Goal: Transaction & Acquisition: Purchase product/service

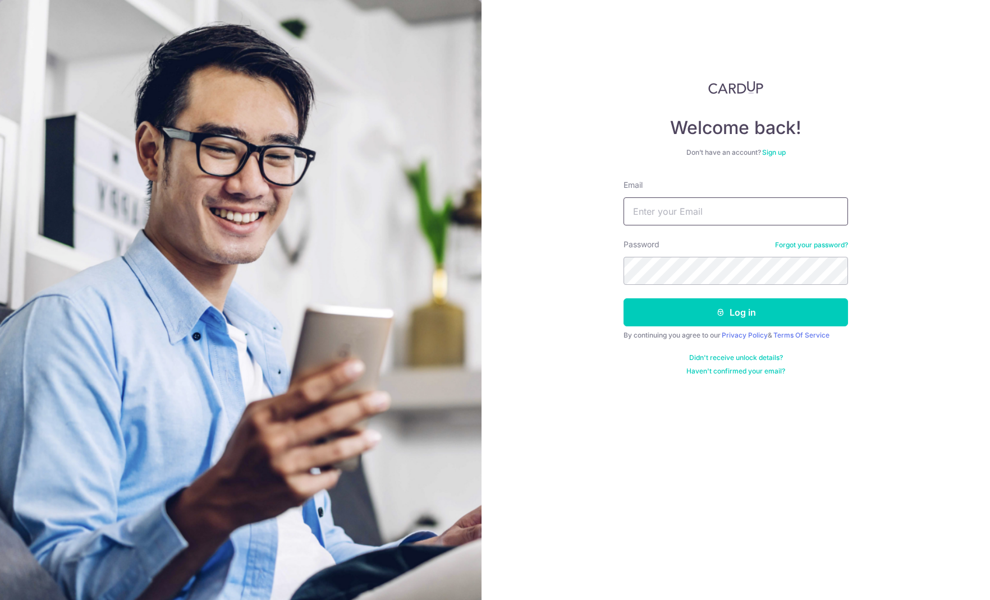
type input "[PERSON_NAME][EMAIL_ADDRESS][DOMAIN_NAME]"
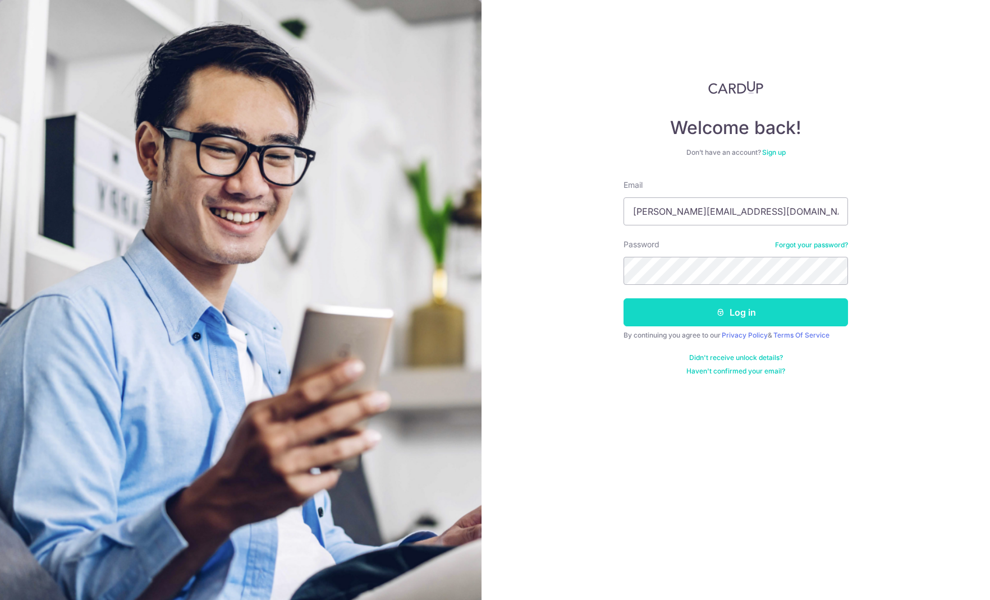
click at [695, 305] on button "Log in" at bounding box center [735, 312] width 224 height 28
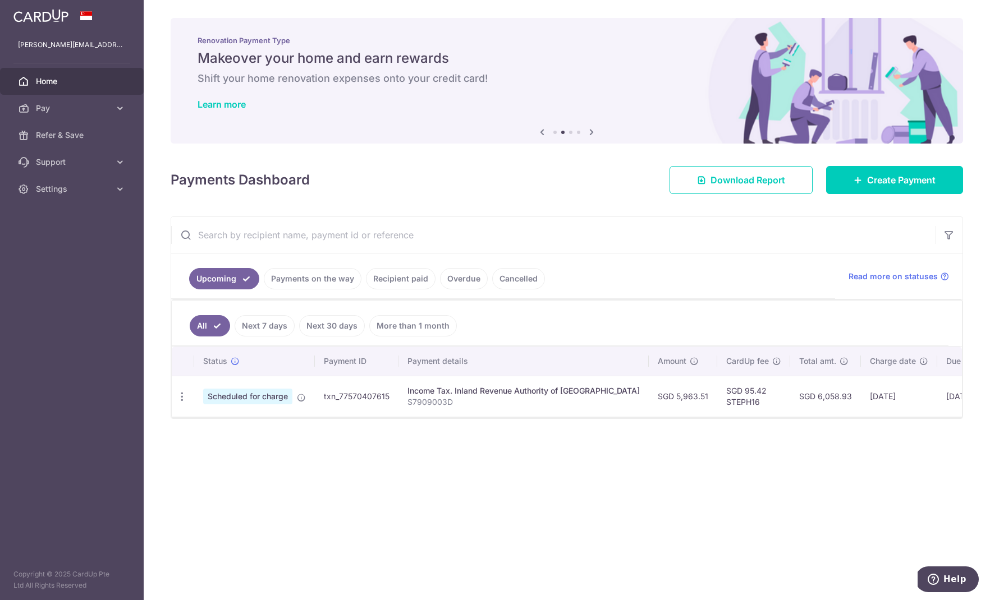
click at [328, 323] on link "Next 30 days" at bounding box center [332, 325] width 66 height 21
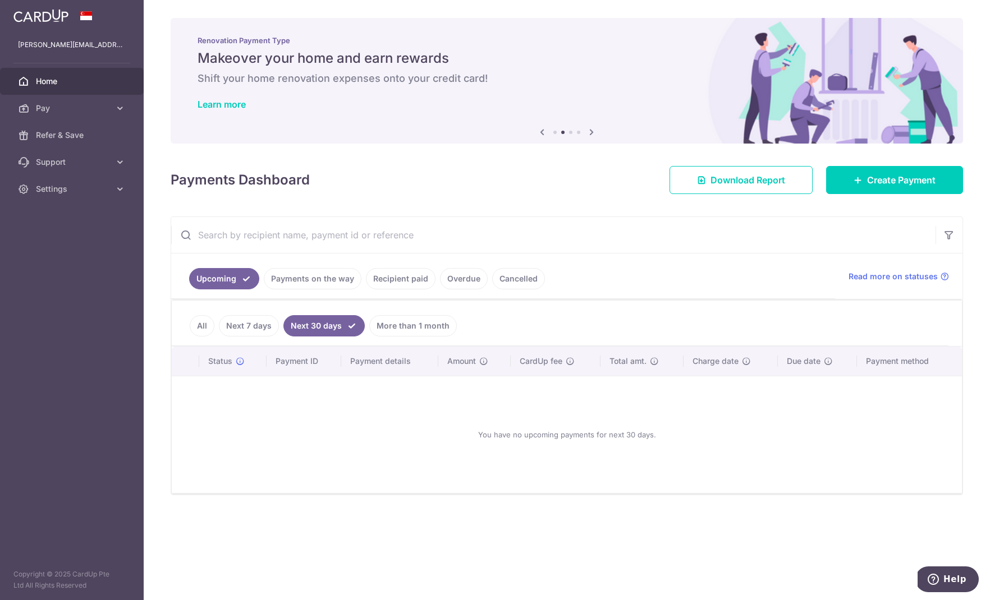
click at [203, 325] on link "All" at bounding box center [202, 325] width 25 height 21
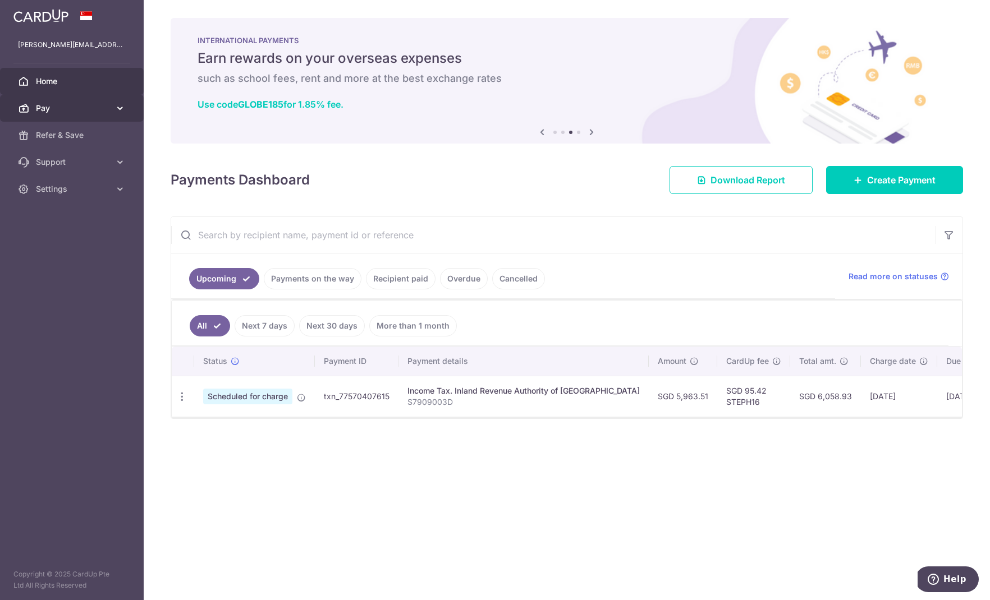
click at [103, 107] on span "Pay" at bounding box center [73, 108] width 74 height 11
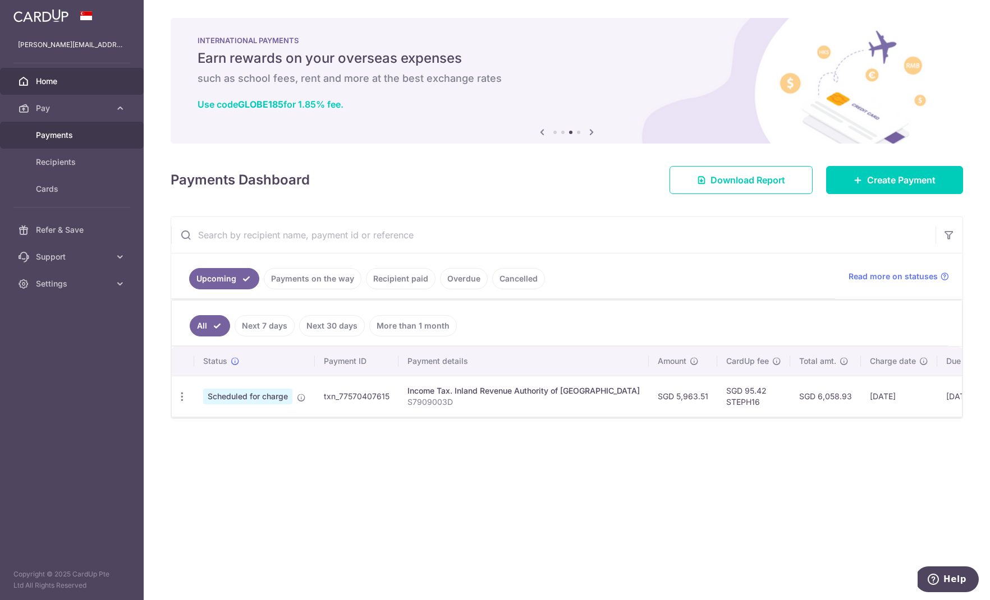
click at [68, 137] on span "Payments" at bounding box center [73, 135] width 74 height 11
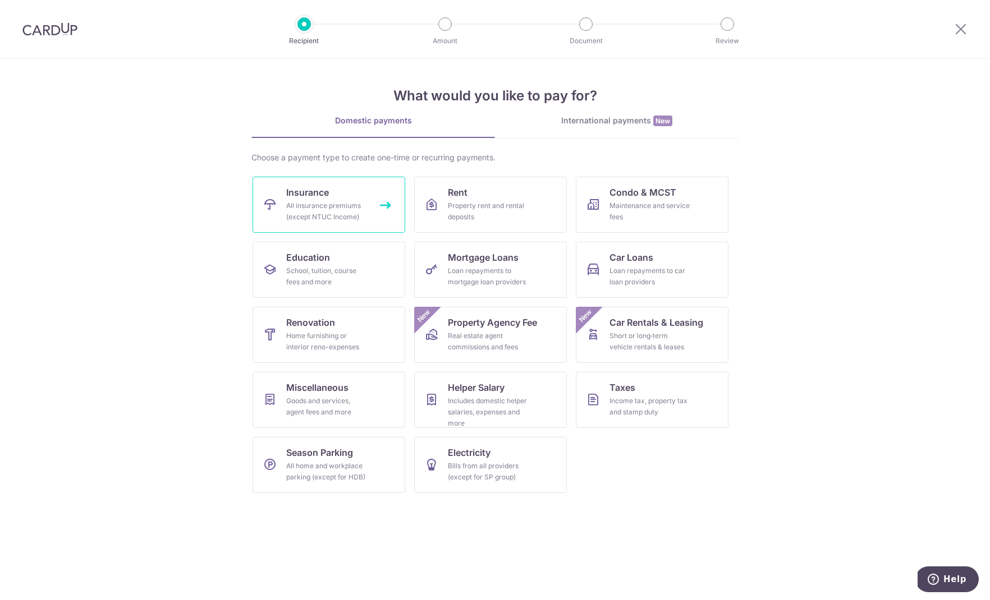
click at [351, 201] on div "All insurance premiums (except NTUC Income)" at bounding box center [326, 211] width 81 height 22
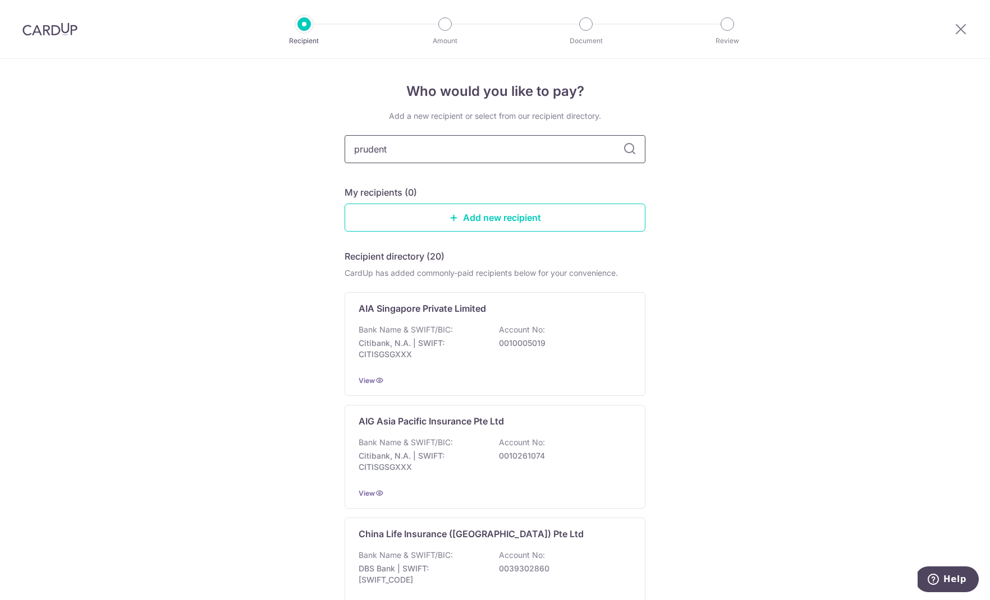
type input "prudenti"
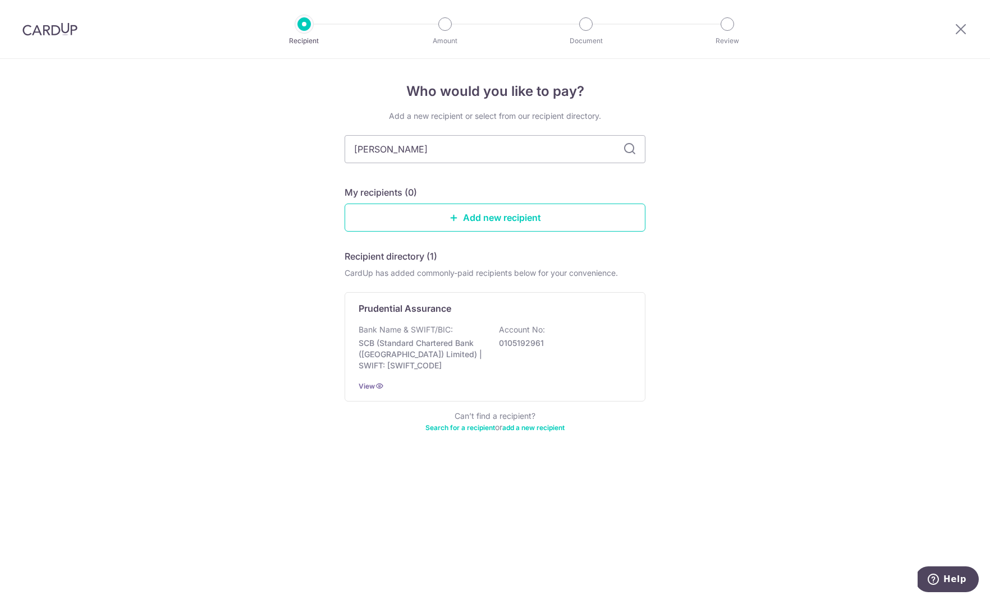
type input "prudentia"
drag, startPoint x: 447, startPoint y: 153, endPoint x: 419, endPoint y: 309, distance: 157.9
click at [419, 308] on p "Prudential Assurance" at bounding box center [404, 308] width 93 height 13
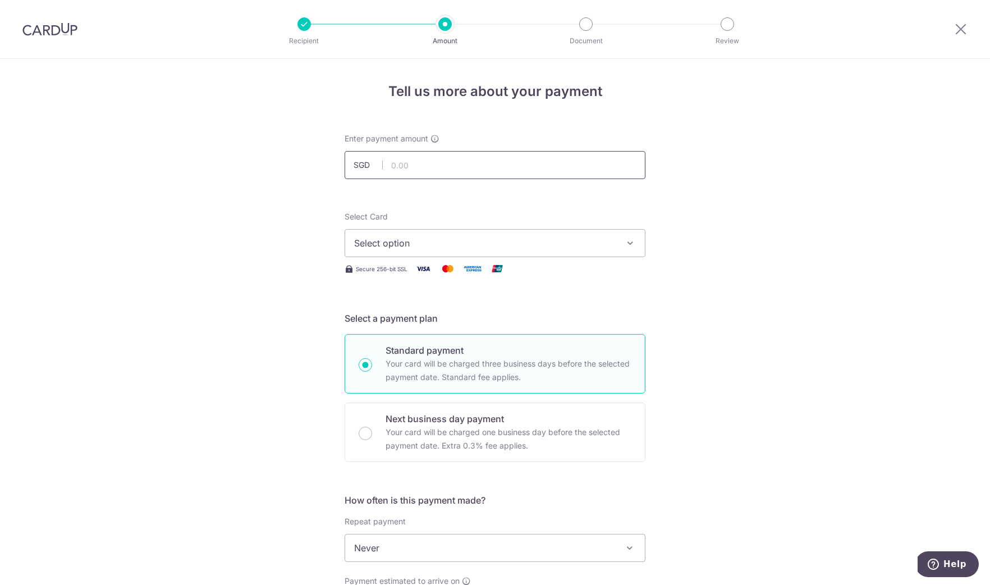
click at [406, 159] on input "text" at bounding box center [494, 165] width 301 height 28
paste input "4,239.28"
type input "4,239.28"
click at [421, 242] on span "Select option" at bounding box center [484, 242] width 261 height 13
click at [396, 321] on span "**** 5101" at bounding box center [401, 322] width 40 height 13
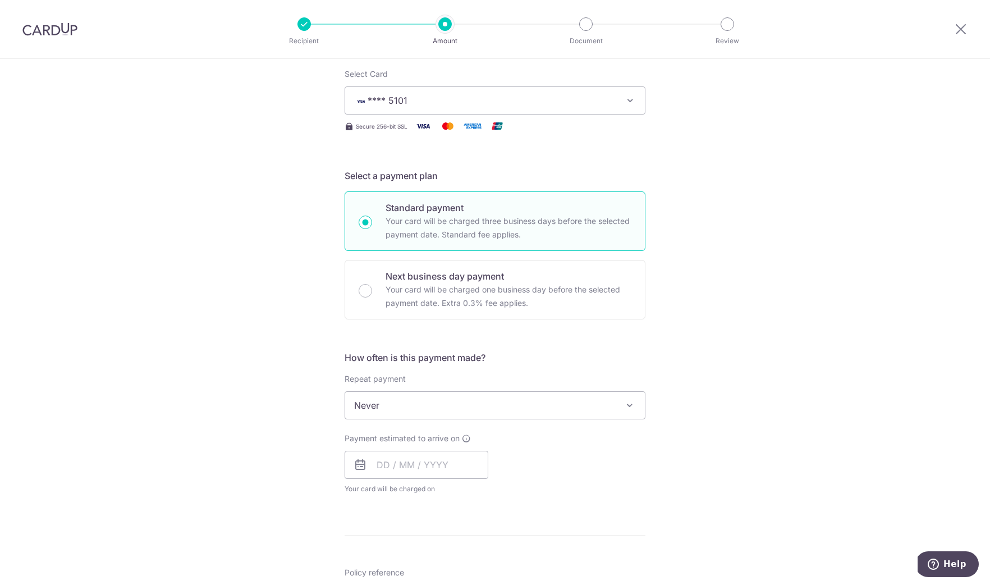
scroll to position [144, 0]
click at [388, 462] on input "text" at bounding box center [416, 463] width 144 height 28
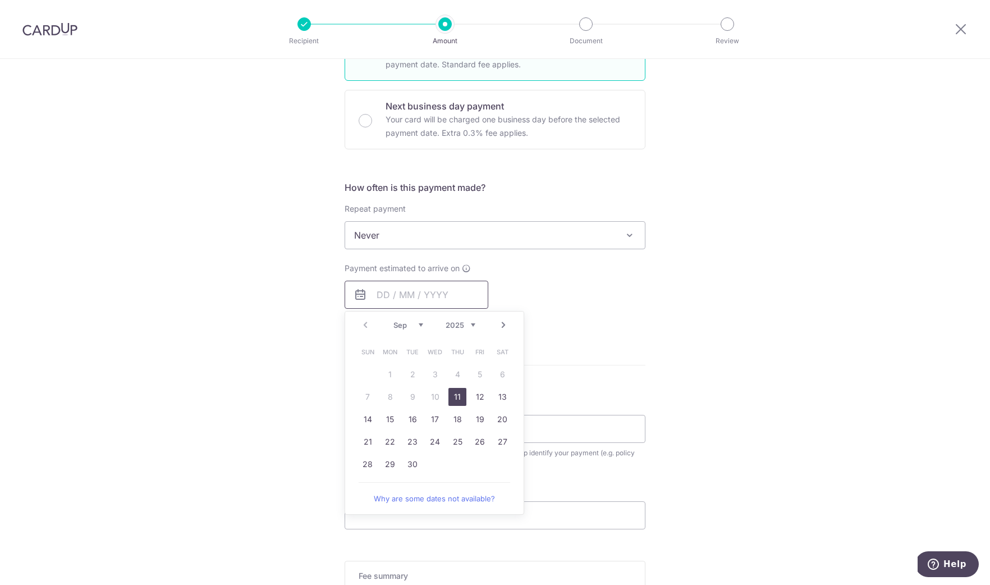
scroll to position [358, 0]
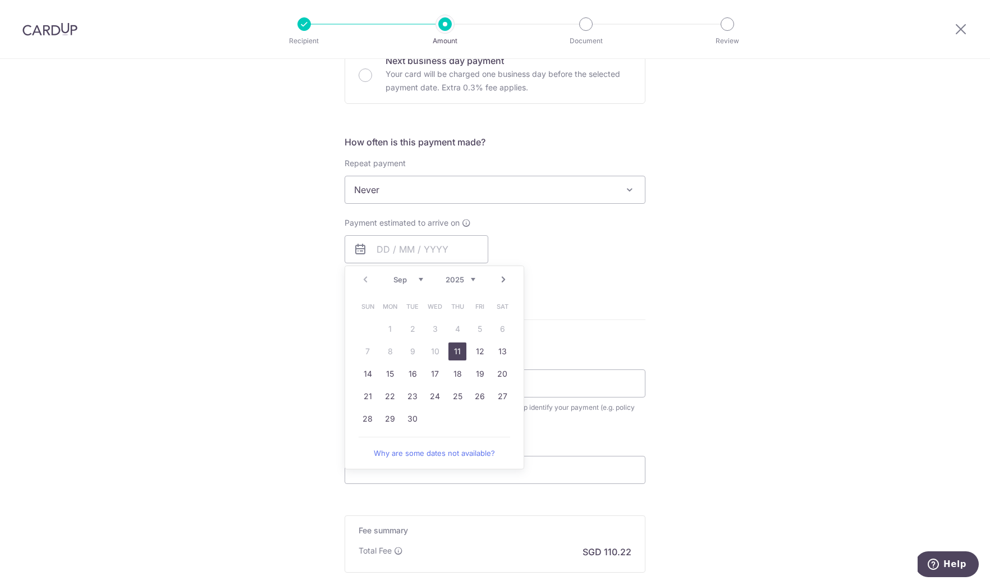
click at [456, 349] on link "11" at bounding box center [457, 351] width 18 height 18
type input "11/09/2025"
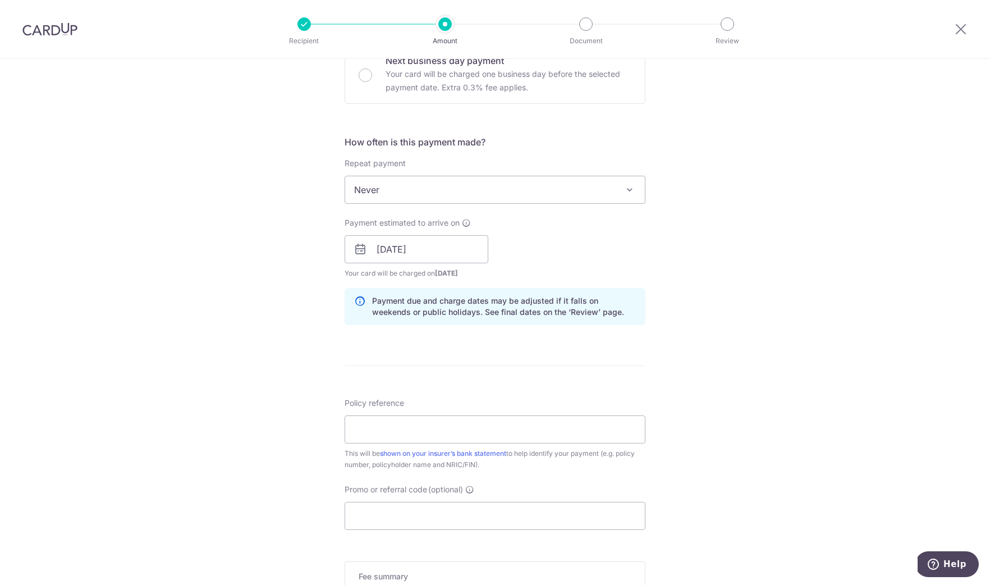
scroll to position [361, 0]
click at [399, 430] on input "Policy reference" at bounding box center [494, 426] width 301 height 28
paste input "26273869"
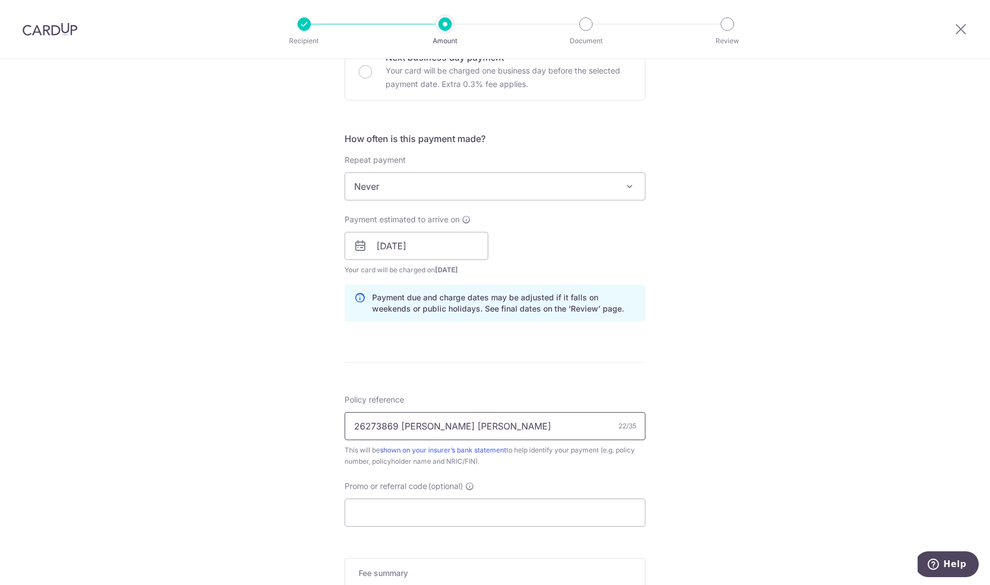
type input "26273869 Yip Weng Seng S7318960H"
click at [614, 472] on div "Policy reference 26273869 Yip Weng Seng S7318960H 22/35 This will be shown on y…" at bounding box center [494, 463] width 301 height 132
click at [423, 511] on input "Promo or referral code (optional)" at bounding box center [494, 513] width 301 height 28
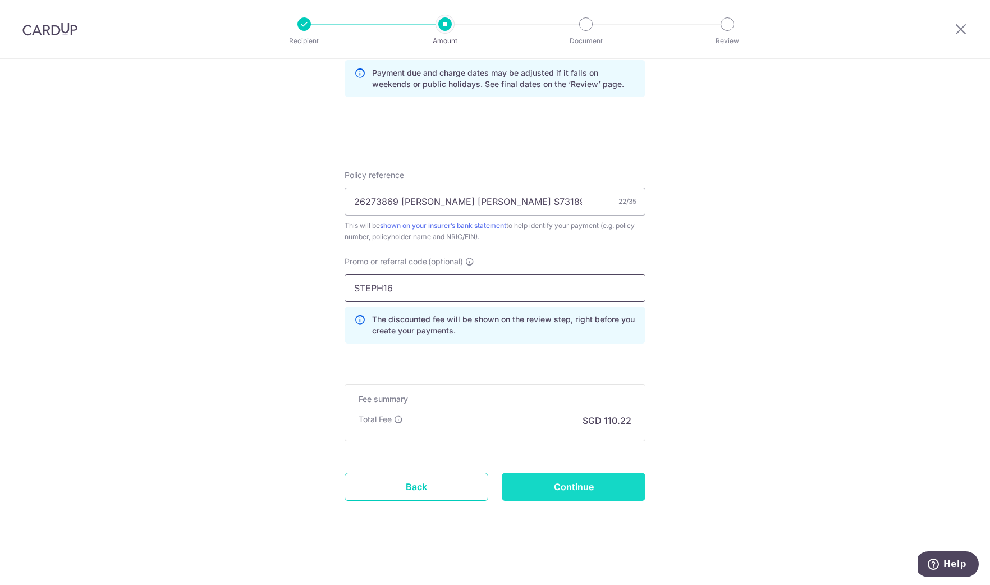
scroll to position [586, 0]
type input "STEPH16"
click at [577, 489] on input "Continue" at bounding box center [574, 486] width 144 height 28
type input "Create Schedule"
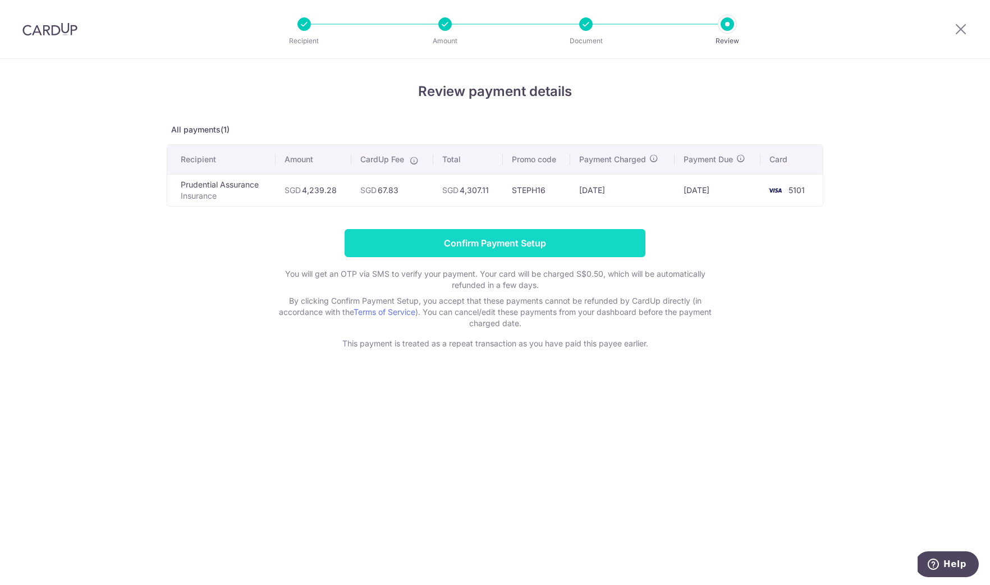
click at [482, 244] on input "Confirm Payment Setup" at bounding box center [494, 243] width 301 height 28
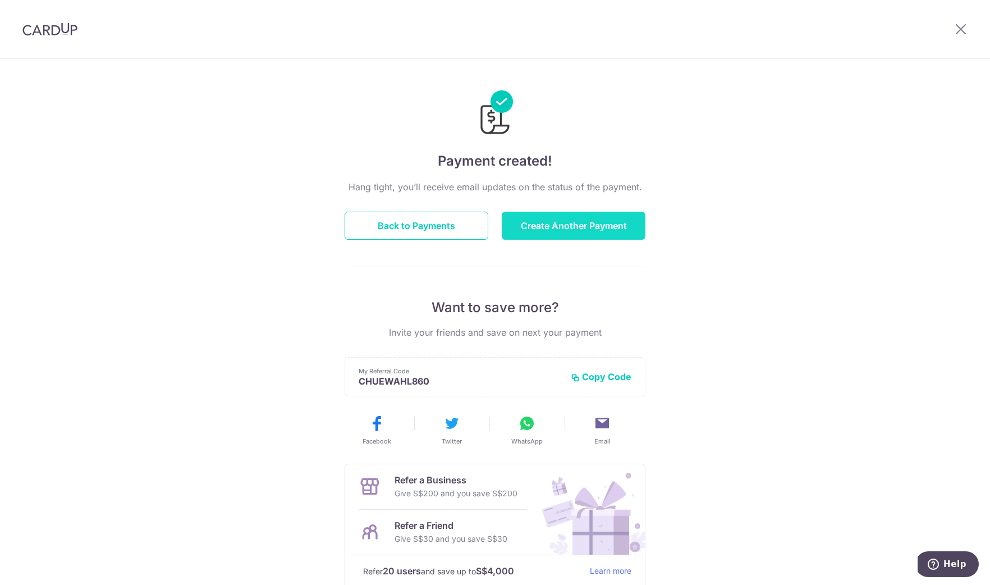
click at [568, 224] on button "Create Another Payment" at bounding box center [574, 226] width 144 height 28
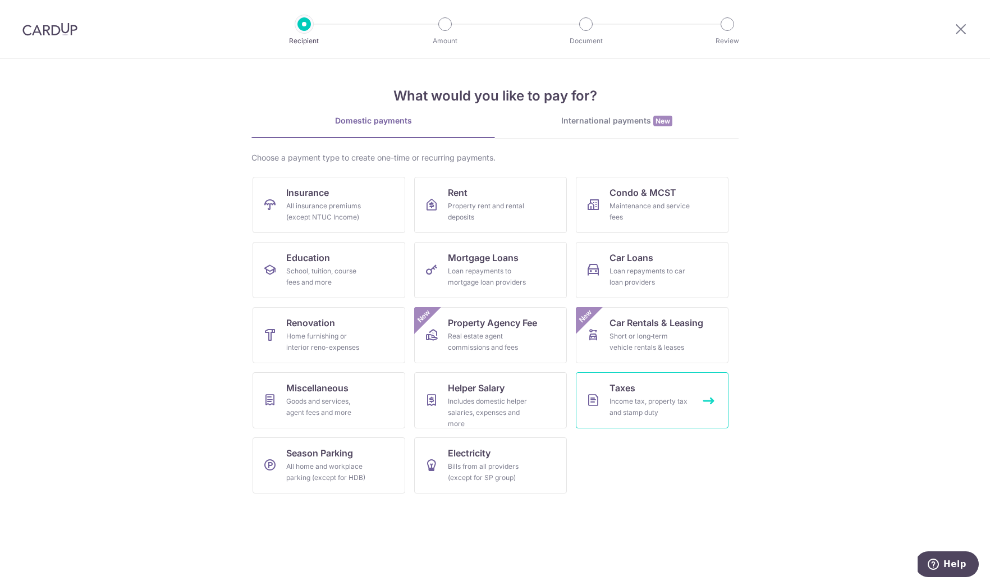
click at [628, 402] on div "Income tax, property tax and stamp duty" at bounding box center [649, 407] width 81 height 22
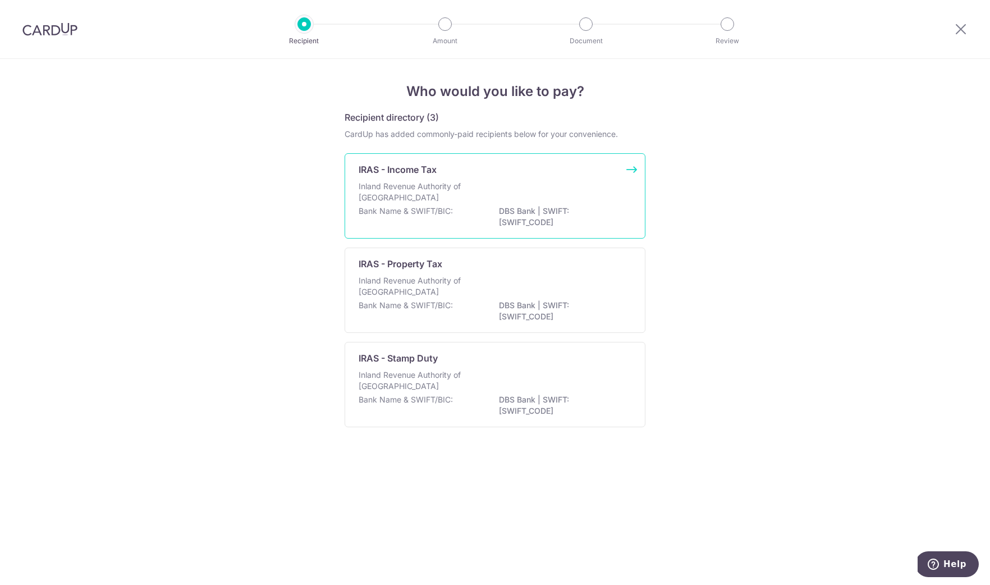
drag, startPoint x: 453, startPoint y: 199, endPoint x: 452, endPoint y: 205, distance: 5.7
click at [453, 199] on p "Inland Revenue Authority of [GEOGRAPHIC_DATA]" at bounding box center [417, 192] width 119 height 22
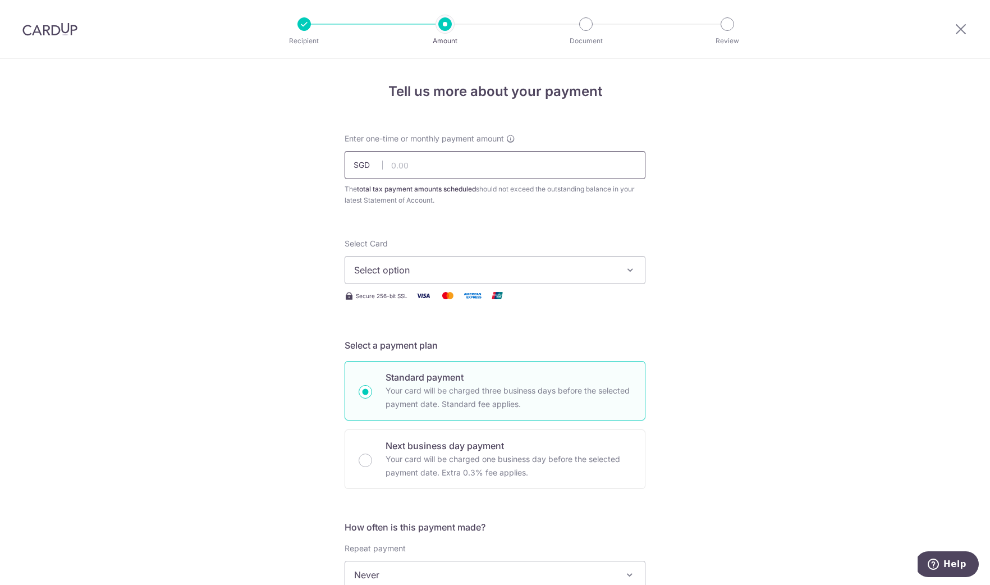
click at [440, 162] on input "text" at bounding box center [494, 165] width 301 height 28
paste input "5,963.51"
type input "5,963.51"
click at [452, 268] on span "Select option" at bounding box center [484, 269] width 261 height 13
click at [404, 300] on span "Add credit card" at bounding box center [504, 301] width 261 height 11
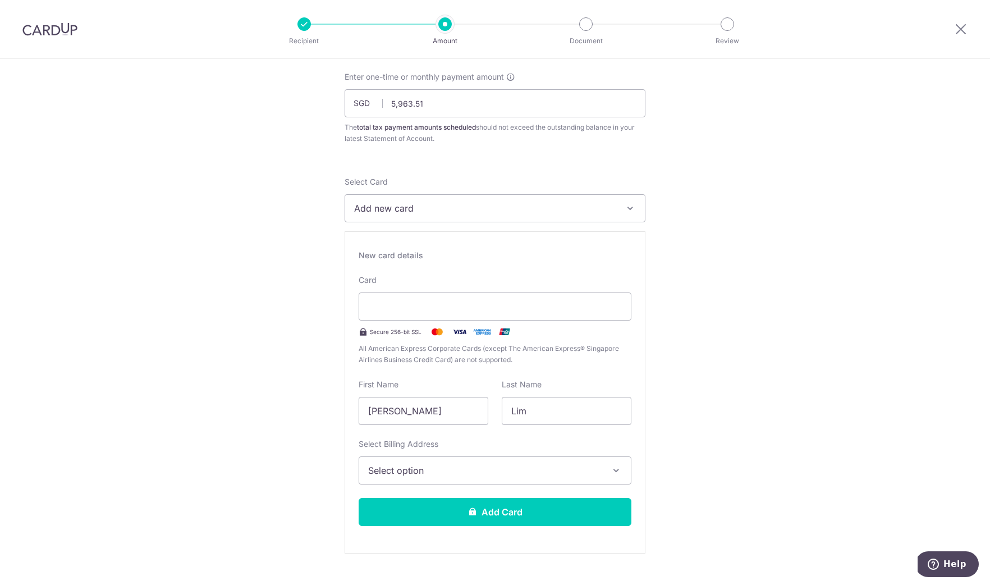
scroll to position [75, 0]
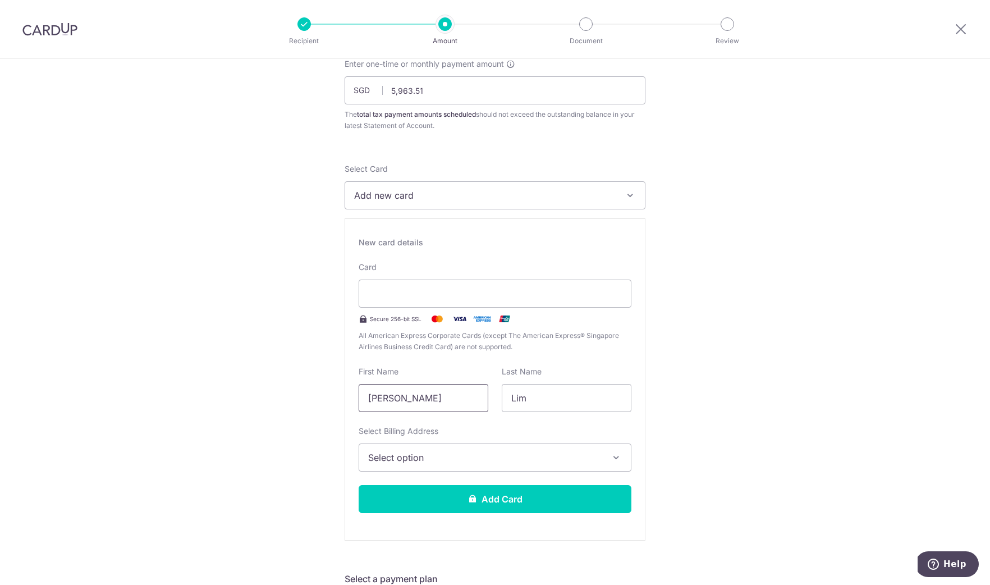
drag, startPoint x: 419, startPoint y: 396, endPoint x: 345, endPoint y: 396, distance: 73.5
click at [345, 396] on div "New card details Card Secure 256-bit SSL All American Express Corporate Cards (…" at bounding box center [494, 379] width 301 height 322
type input "Christy"
click at [463, 455] on span "Select option" at bounding box center [484, 457] width 233 height 13
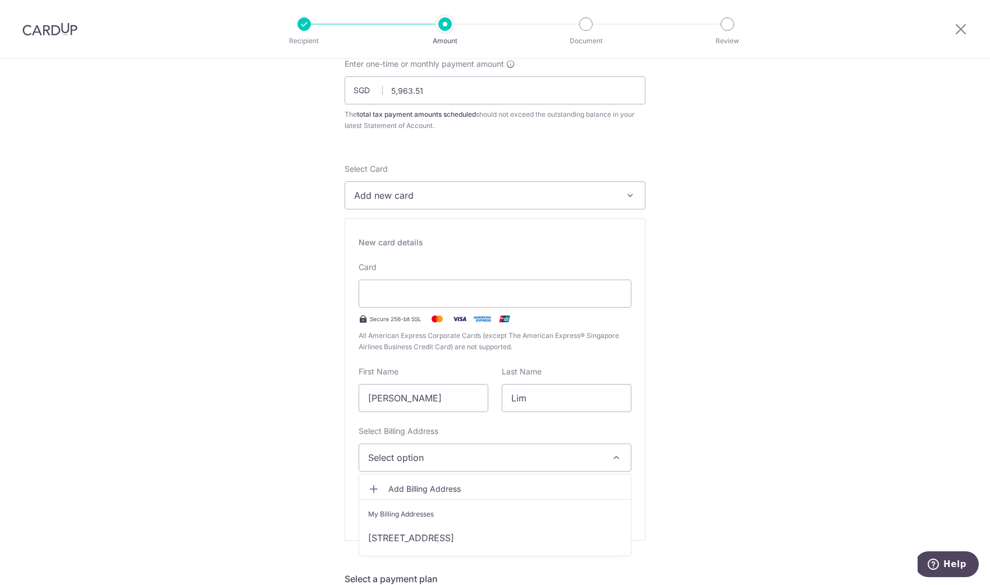
click at [462, 532] on link "52 Faber Walk, #05-40 Waterfront @ Faber, Singapore, Singapore-128995" at bounding box center [495, 537] width 272 height 27
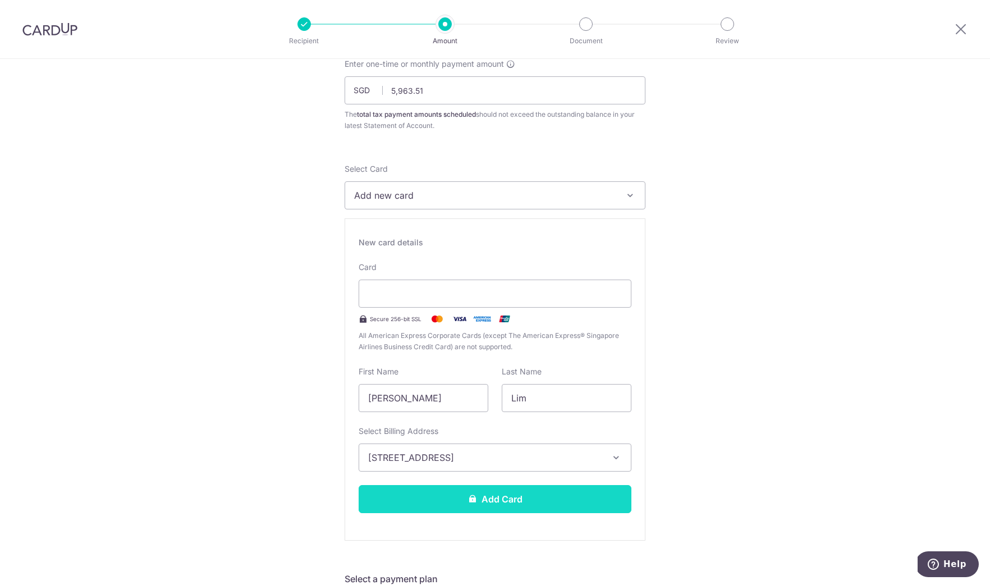
click at [472, 501] on icon at bounding box center [472, 498] width 9 height 9
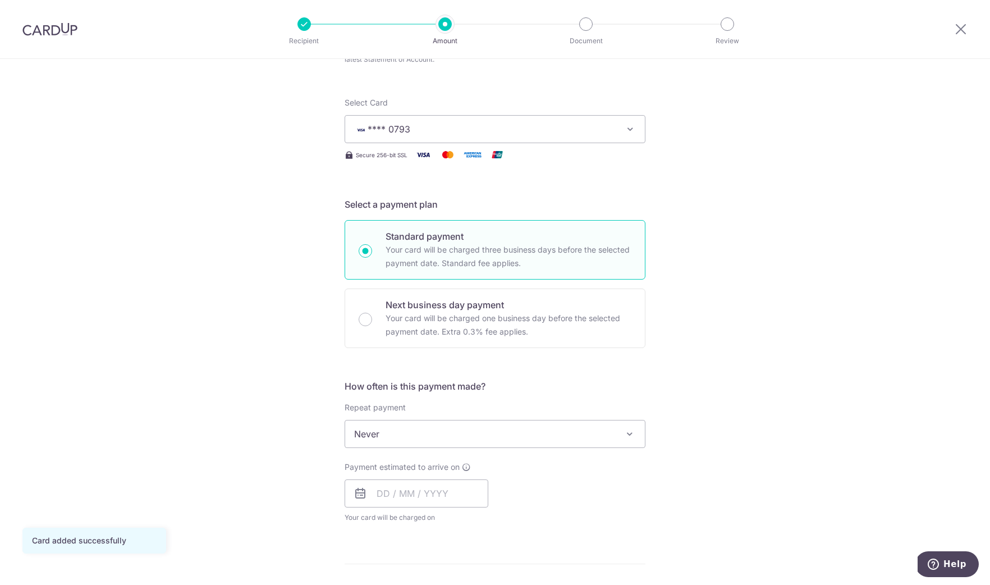
scroll to position [168, 0]
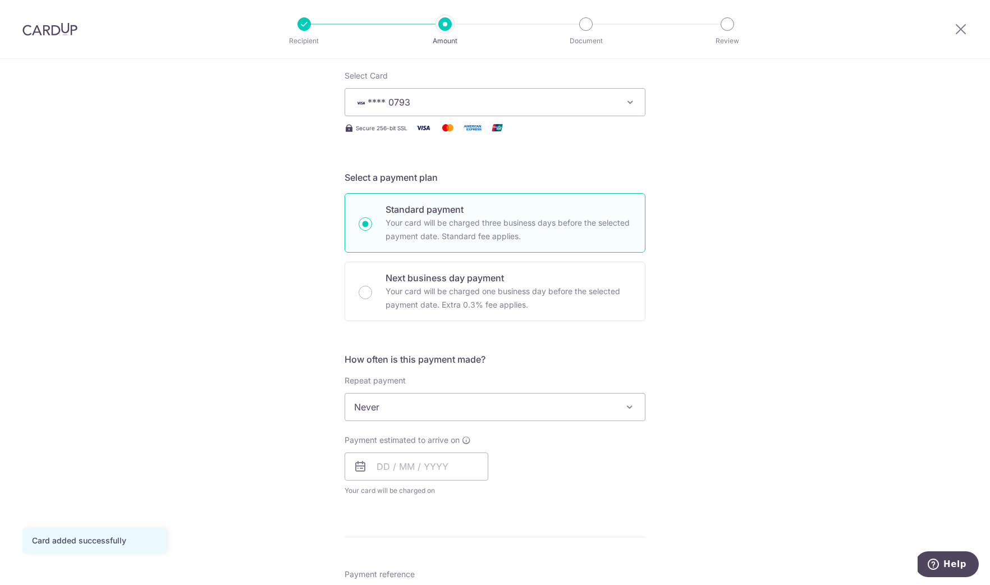
click at [475, 403] on span "Never" at bounding box center [495, 406] width 300 height 27
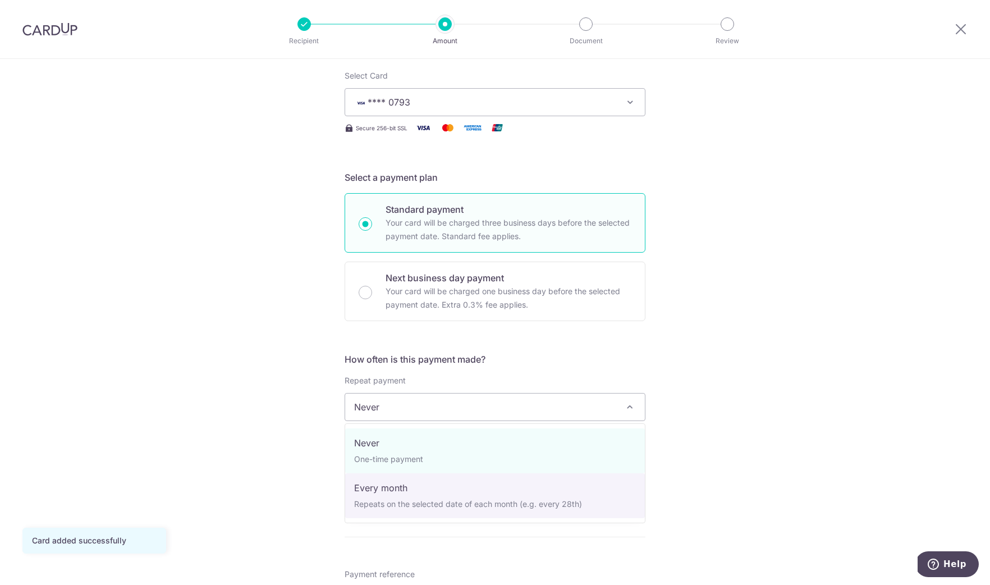
select select "3"
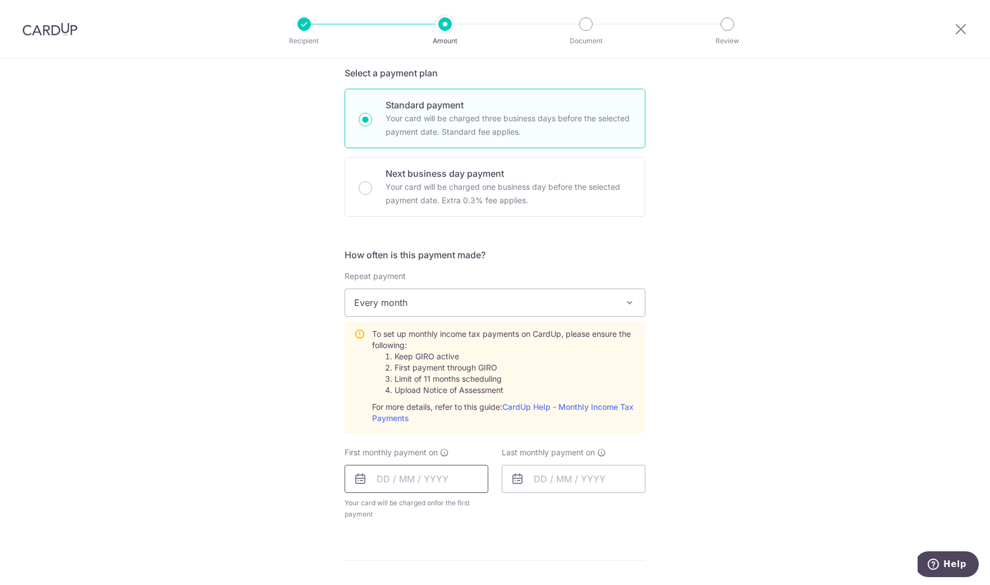
scroll to position [291, 0]
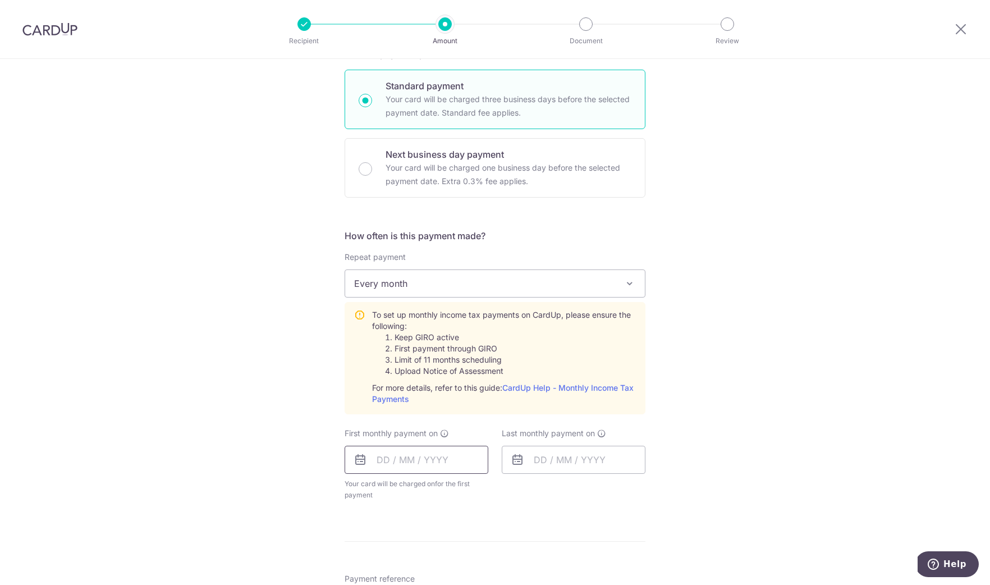
click at [373, 457] on input "text" at bounding box center [416, 459] width 144 height 28
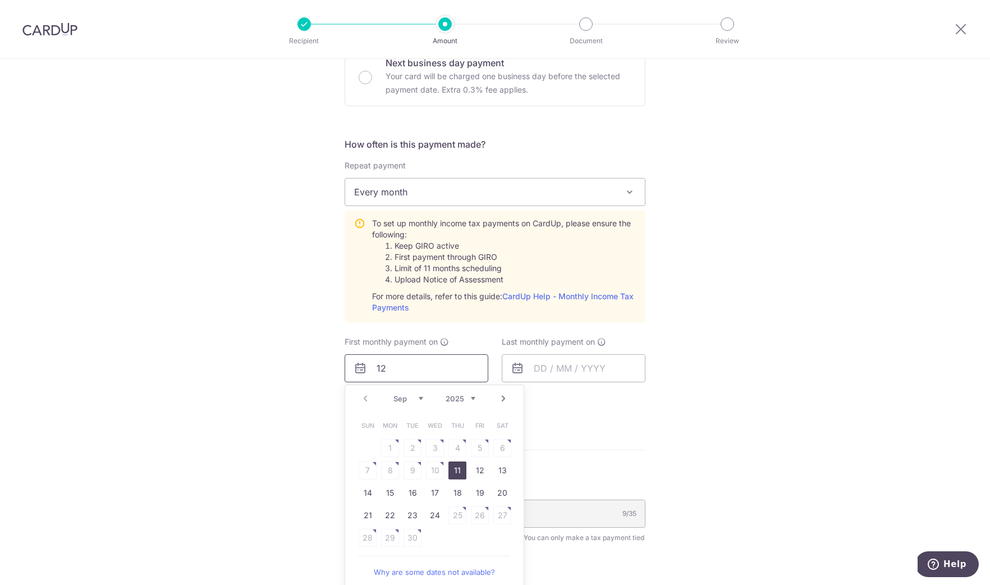
scroll to position [391, 0]
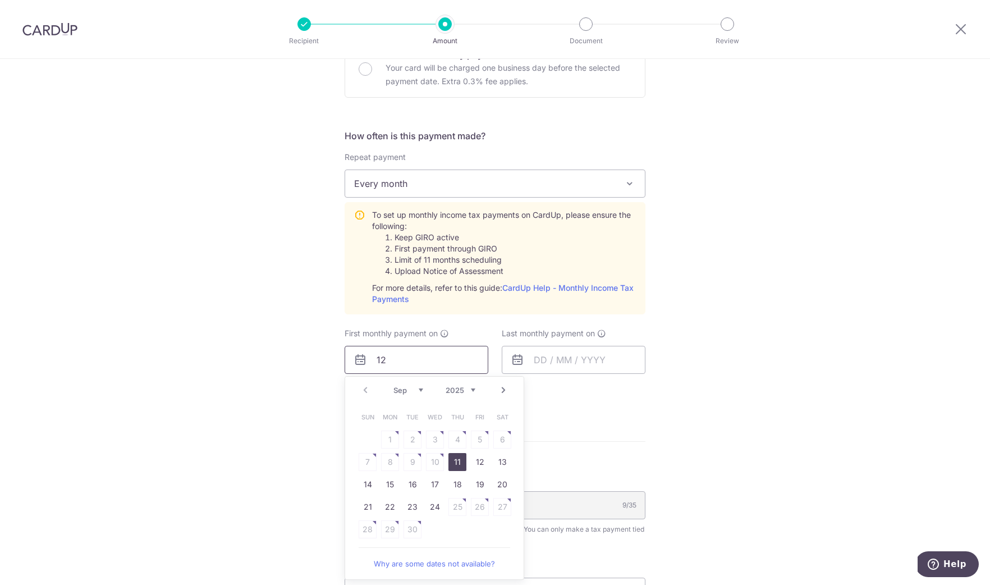
type input "12"
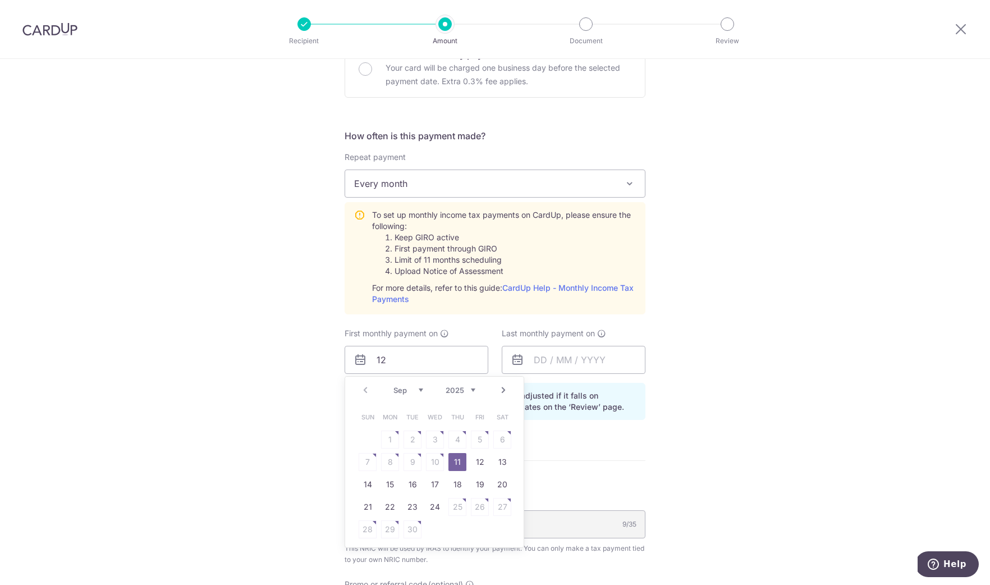
click at [504, 389] on link "Next" at bounding box center [503, 389] width 13 height 13
click at [360, 484] on link "12" at bounding box center [367, 484] width 18 height 18
type input "[DATE]"
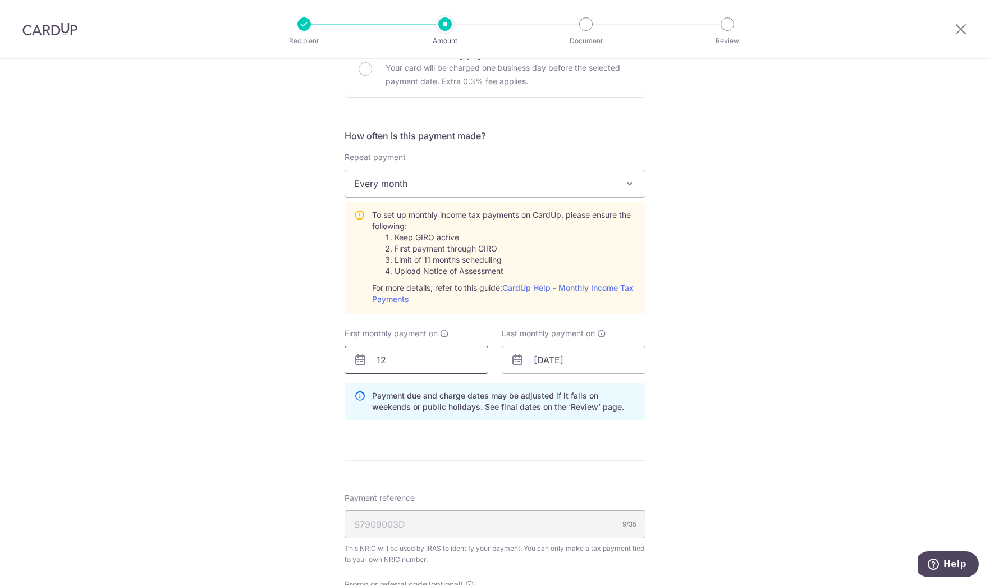
click at [403, 364] on input "12" at bounding box center [416, 360] width 144 height 28
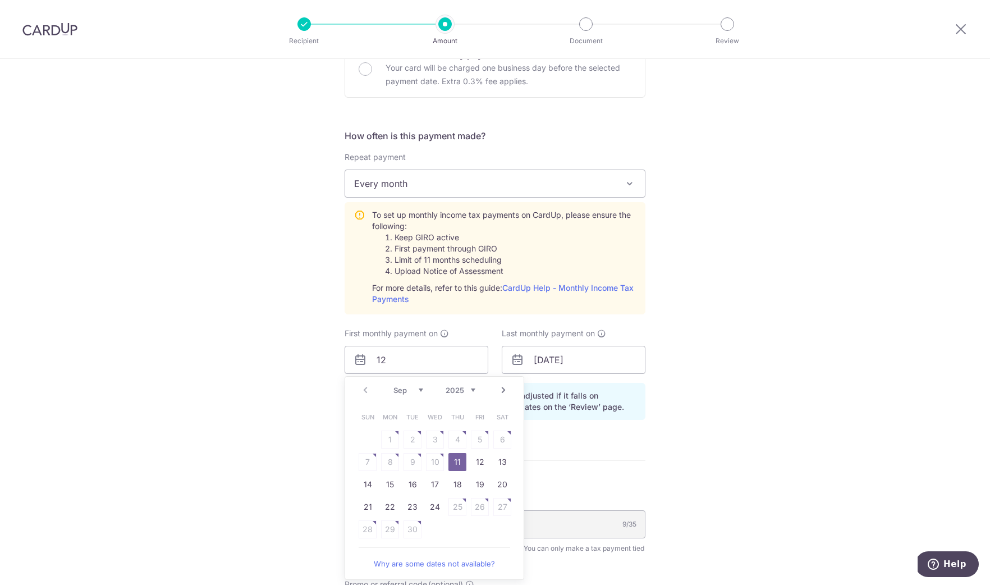
click at [504, 386] on link "Next" at bounding box center [503, 389] width 13 height 13
click at [368, 481] on link "12" at bounding box center [367, 484] width 18 height 18
type input "[DATE]"
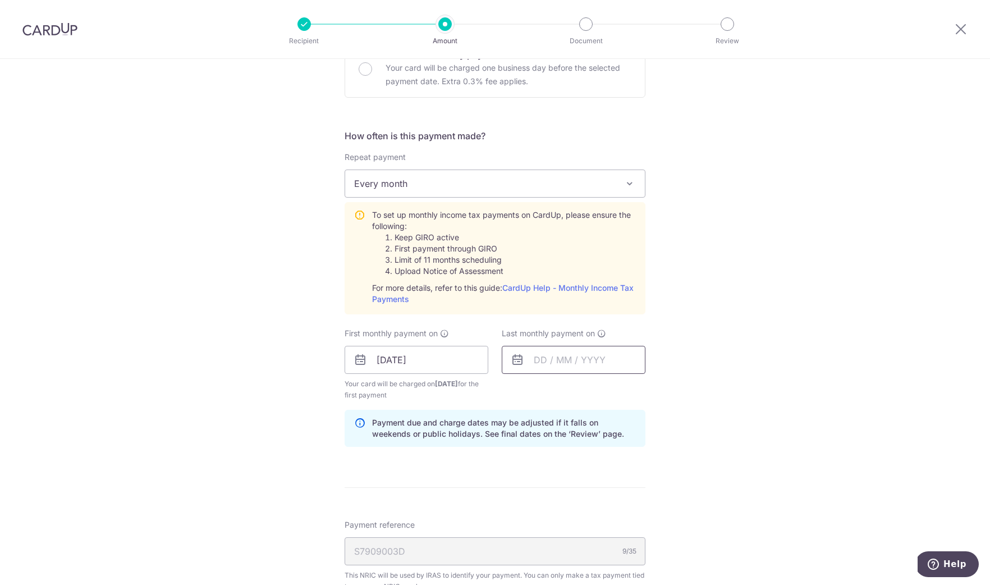
click at [568, 361] on input "text" at bounding box center [574, 360] width 144 height 28
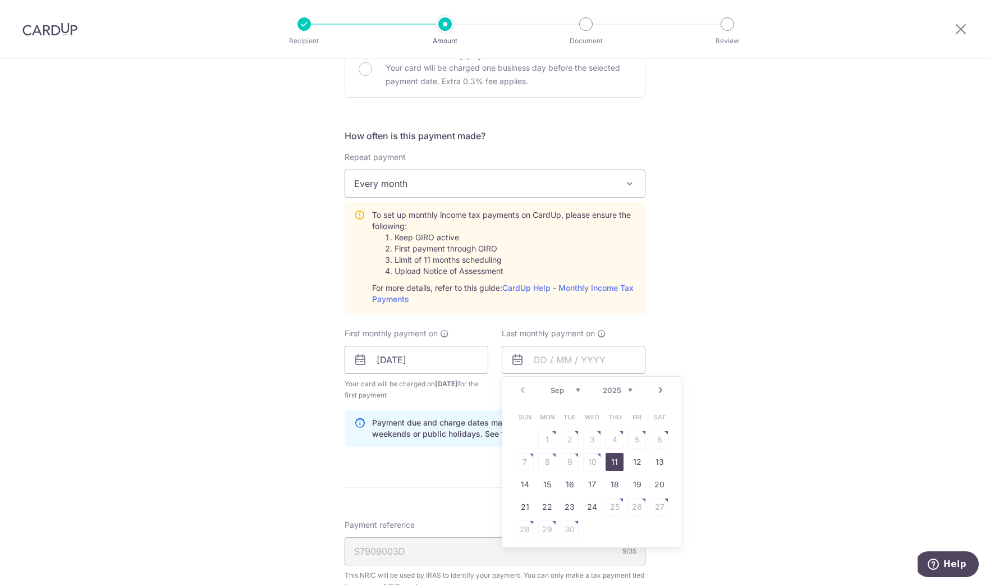
click at [659, 392] on link "Next" at bounding box center [660, 389] width 13 height 13
click at [640, 461] on link "12" at bounding box center [637, 462] width 18 height 18
type input "12/12/2025"
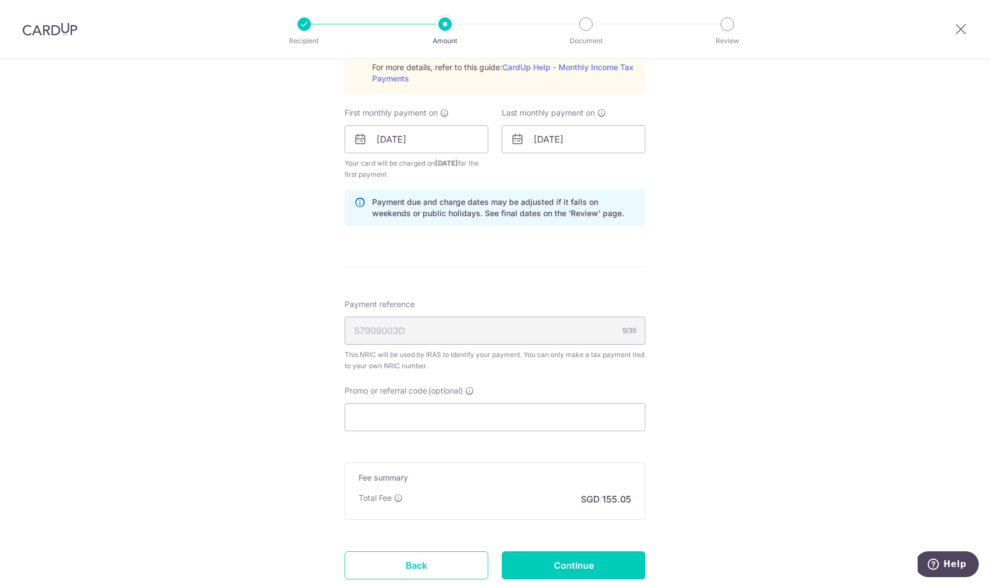
scroll to position [645, 0]
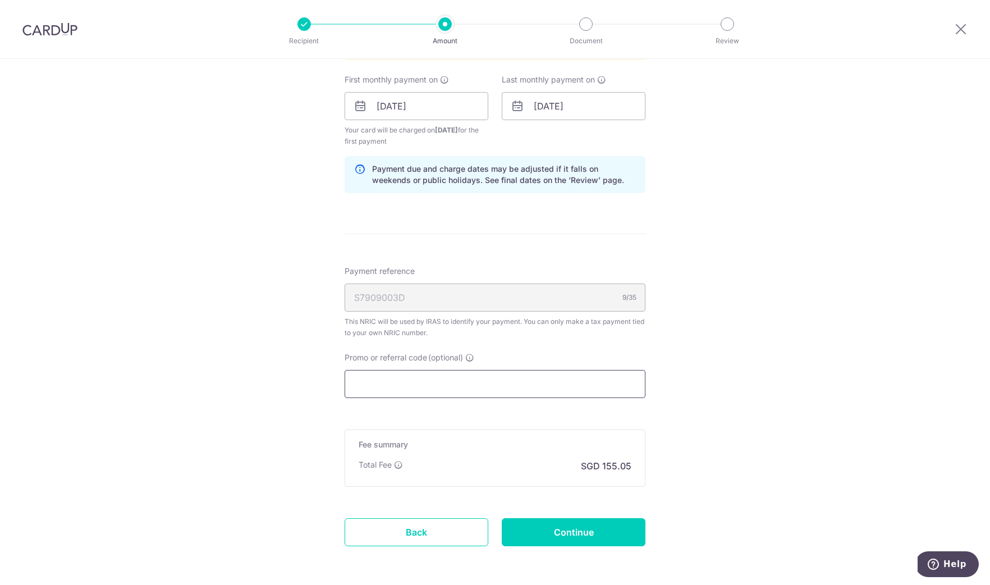
click at [426, 375] on input "Promo or referral code (optional)" at bounding box center [494, 384] width 301 height 28
type input "A"
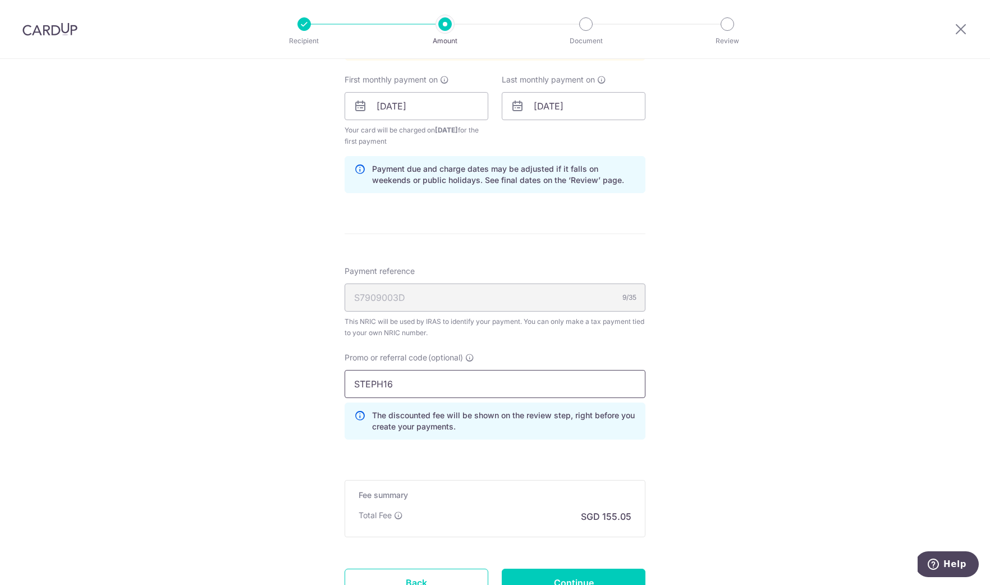
type input "STEPH16"
click at [304, 419] on div "Tell us more about your payment Enter one-time or monthly payment amount SGD 5,…" at bounding box center [495, 47] width 990 height 1266
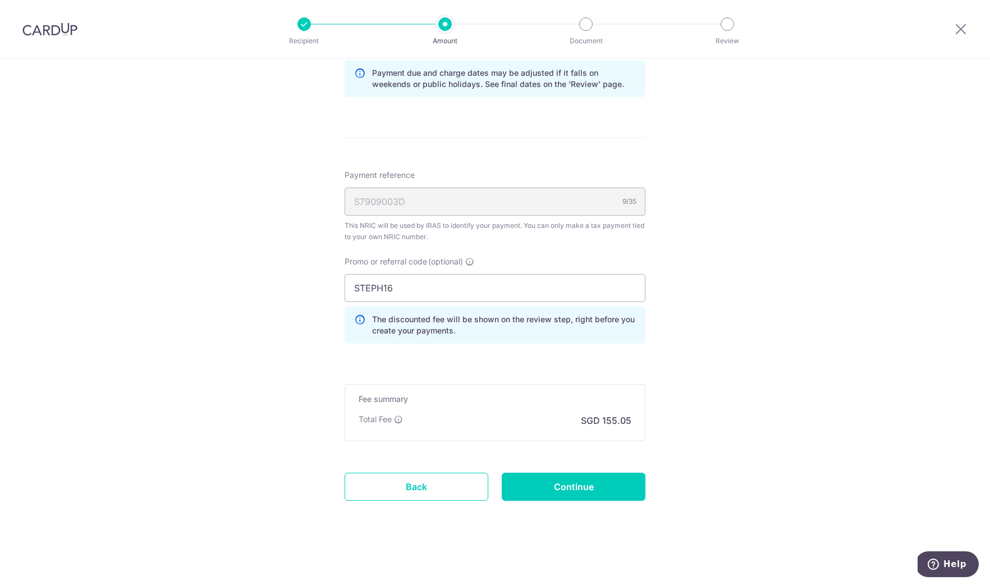
scroll to position [741, 0]
click at [585, 488] on input "Continue" at bounding box center [574, 486] width 144 height 28
type input "Create Schedule"
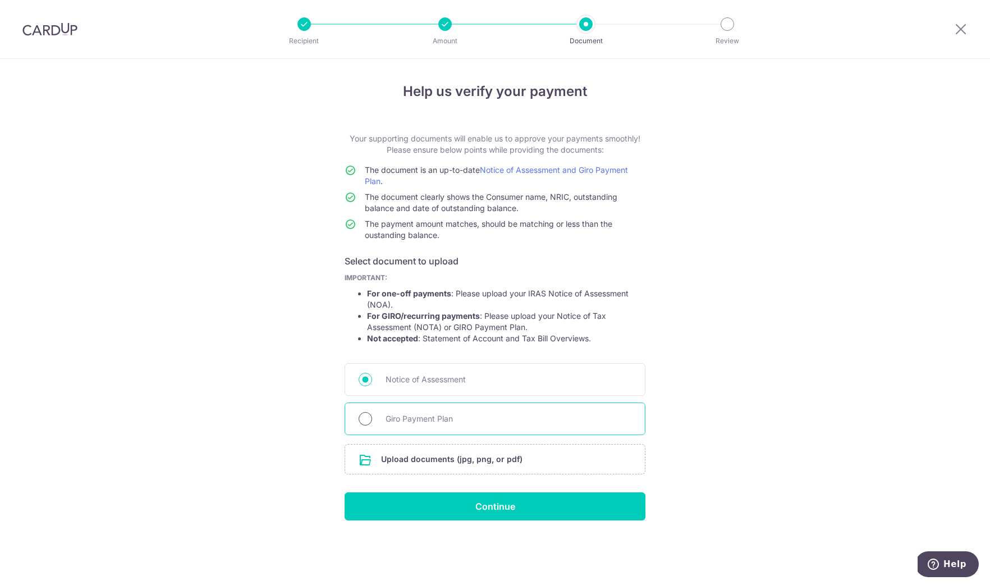
click at [363, 417] on input "Giro Payment Plan" at bounding box center [364, 418] width 13 height 13
radio input "true"
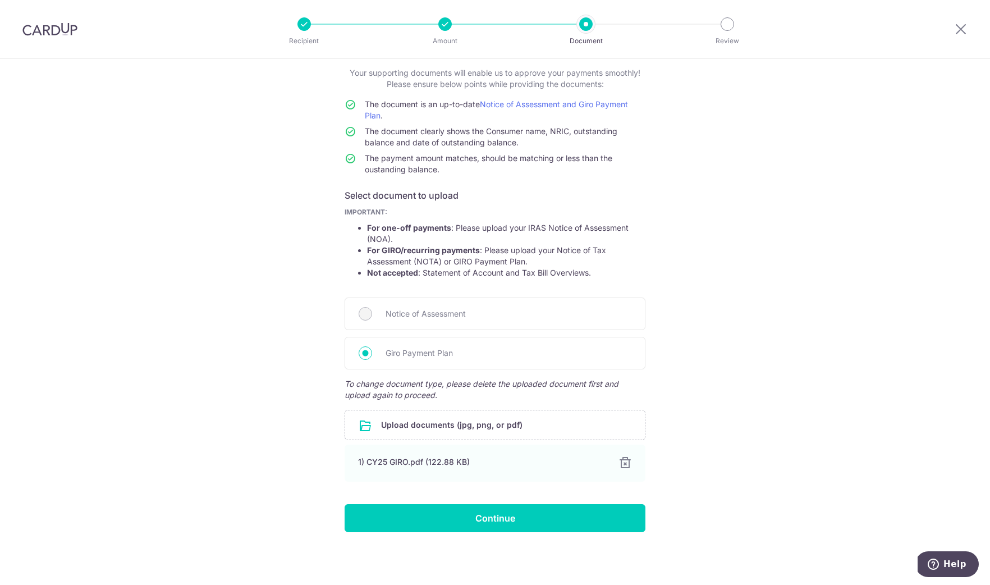
scroll to position [66, 0]
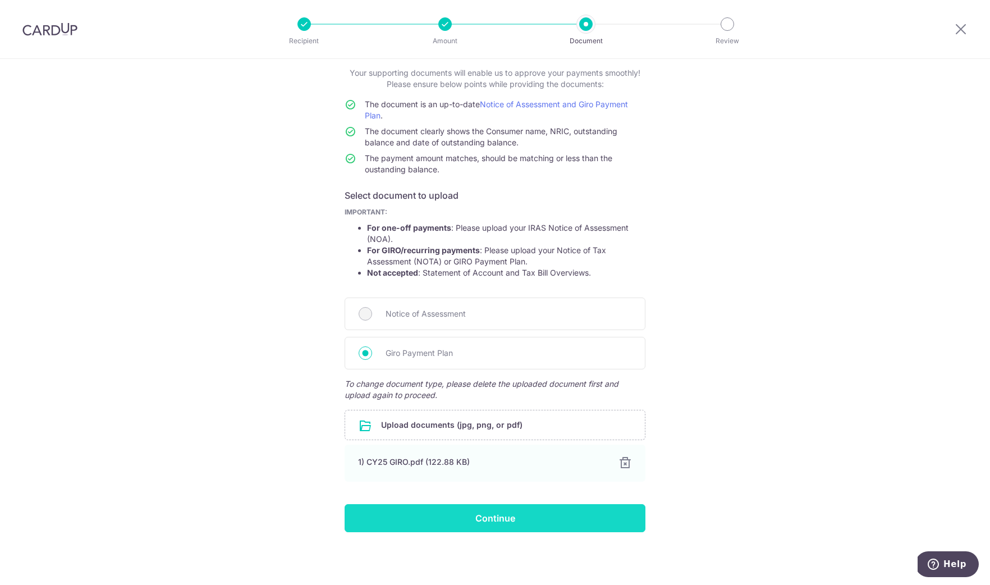
click at [407, 523] on input "Continue" at bounding box center [494, 518] width 301 height 28
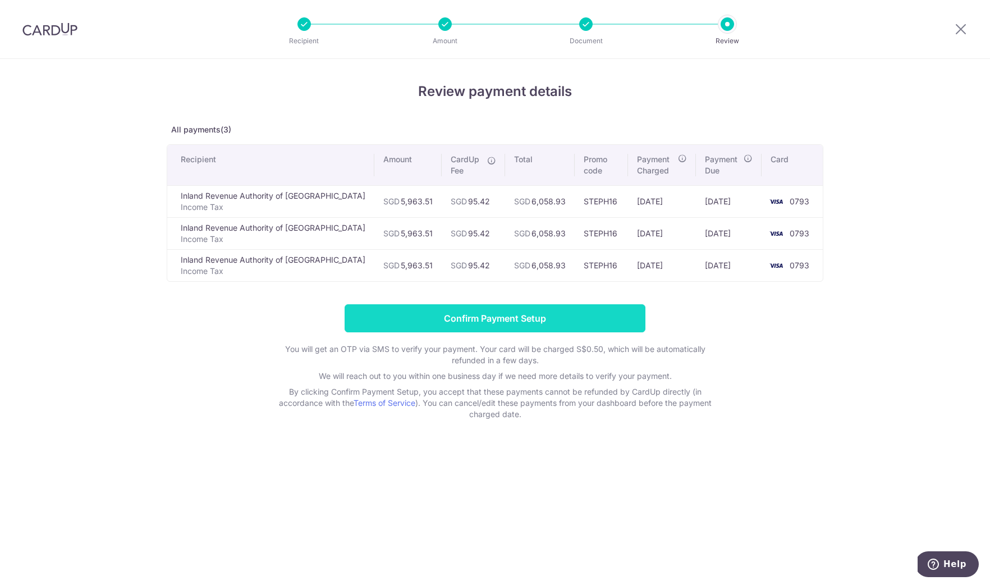
click at [454, 320] on input "Confirm Payment Setup" at bounding box center [494, 318] width 301 height 28
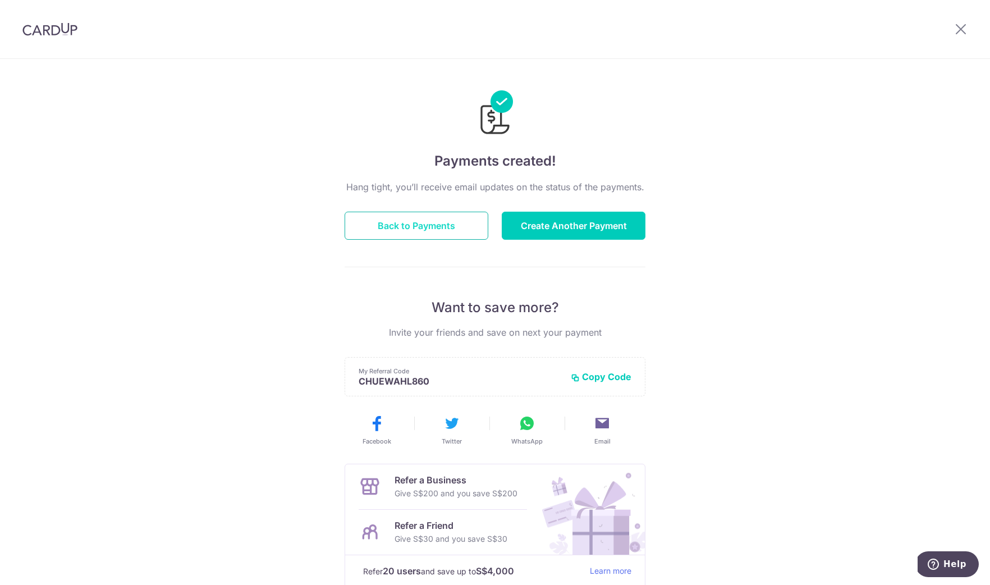
click at [421, 229] on button "Back to Payments" at bounding box center [416, 226] width 144 height 28
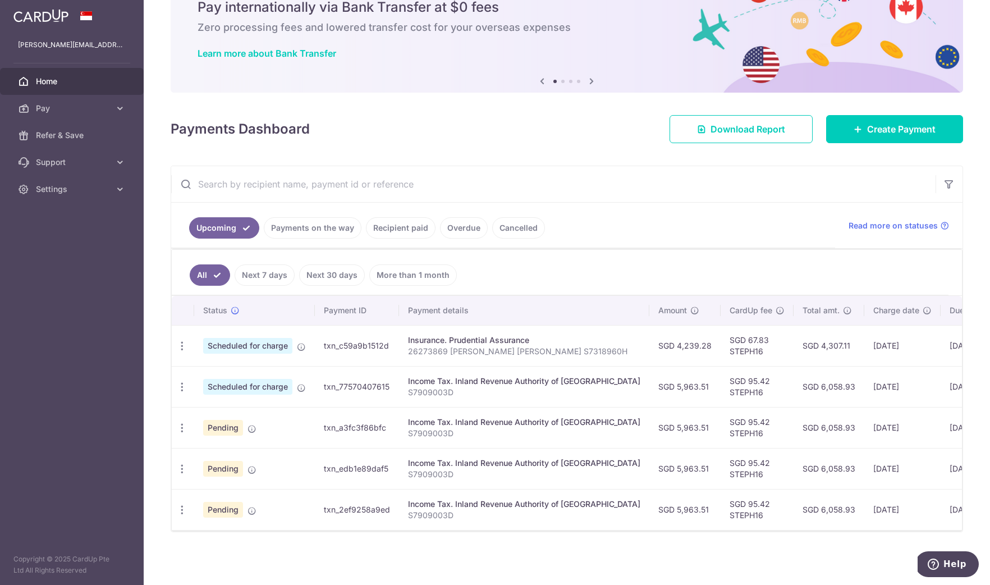
scroll to position [51, 0]
click at [304, 384] on icon at bounding box center [301, 387] width 9 height 9
click at [301, 386] on icon at bounding box center [301, 387] width 9 height 9
click at [182, 389] on icon "button" at bounding box center [182, 387] width 12 height 12
click at [217, 417] on span "Update payment" at bounding box center [242, 417] width 76 height 13
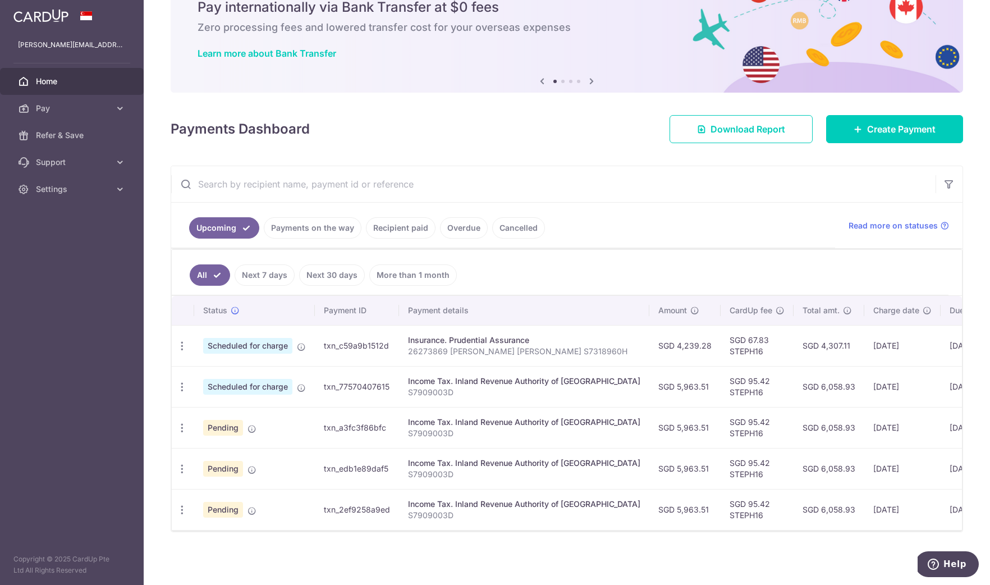
radio input "true"
type input "5,963.51"
type input "[DATE]"
type input "S7909003D"
type input "STEPH16"
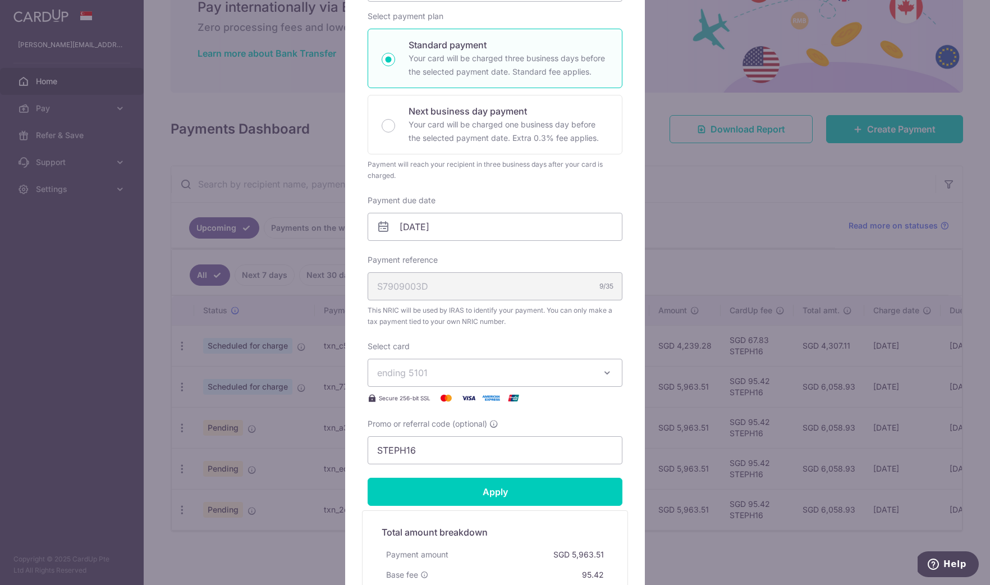
scroll to position [179, 0]
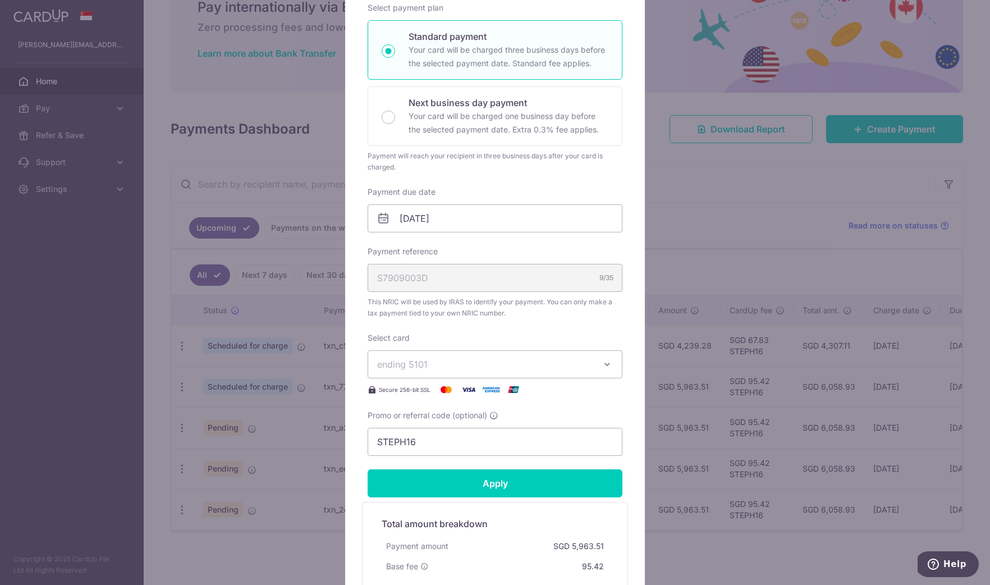
click at [594, 365] on button "ending 5101" at bounding box center [494, 364] width 255 height 28
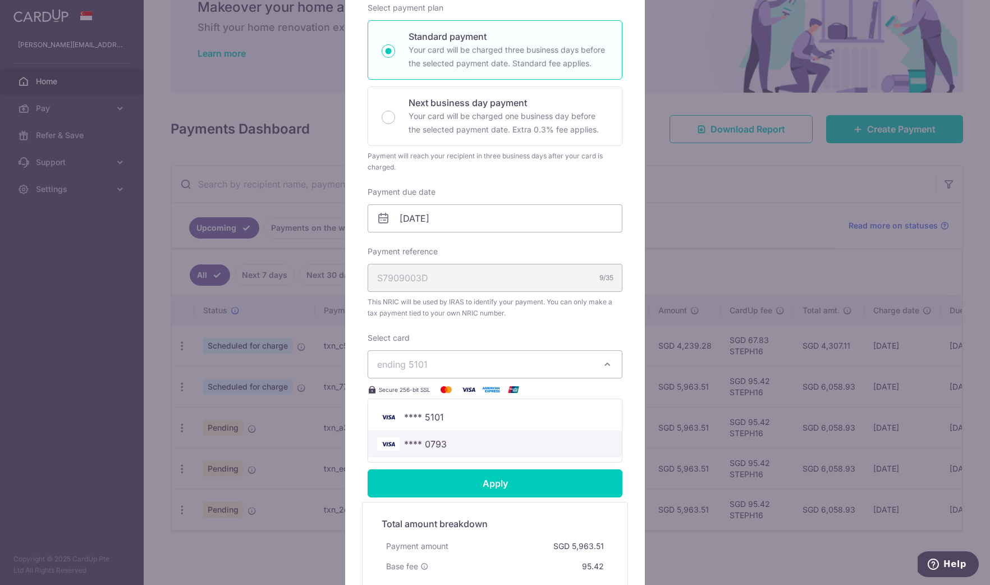
click at [437, 447] on span "**** 0793" at bounding box center [425, 443] width 43 height 13
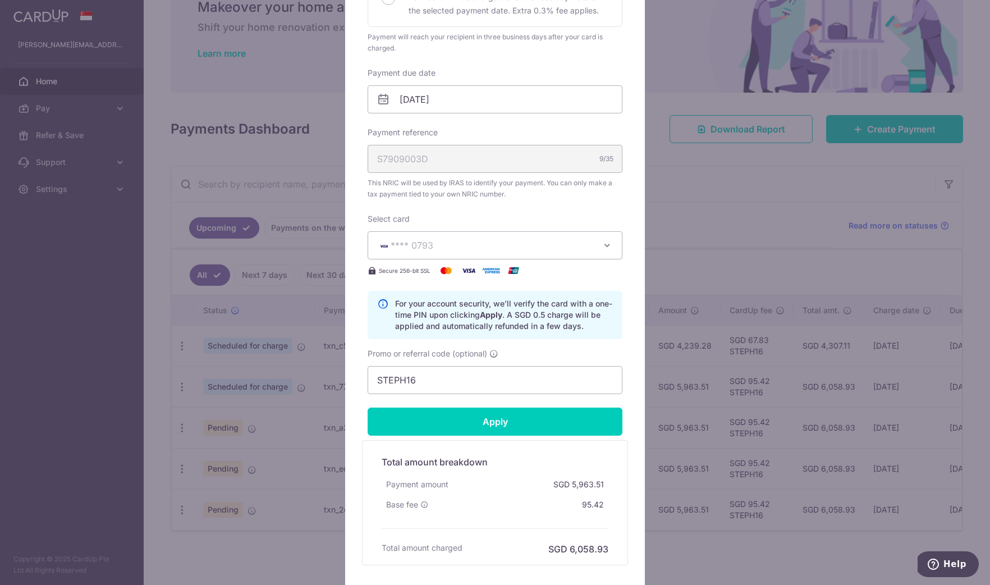
scroll to position [298, 0]
click at [496, 419] on input "Apply" at bounding box center [494, 421] width 255 height 28
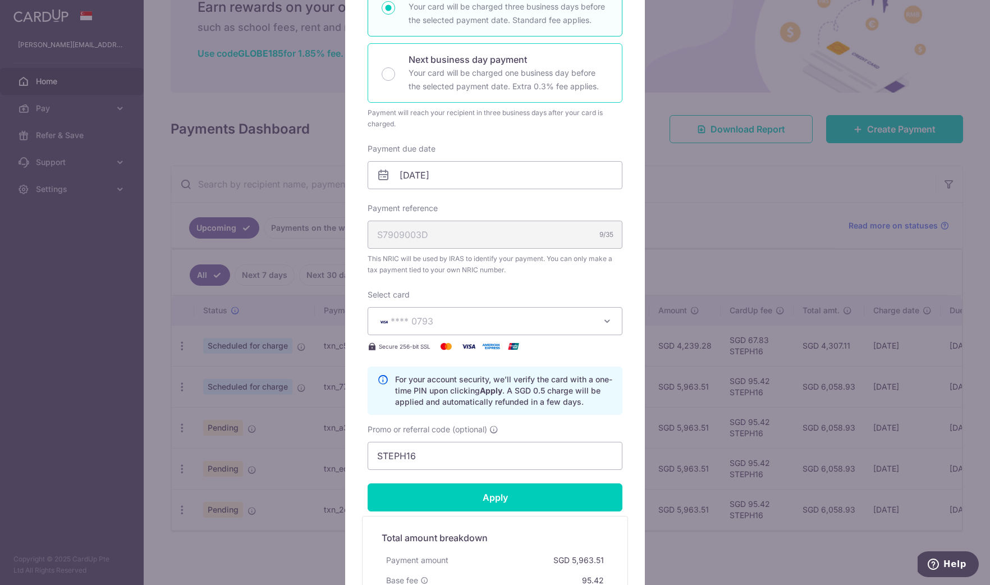
scroll to position [304, 0]
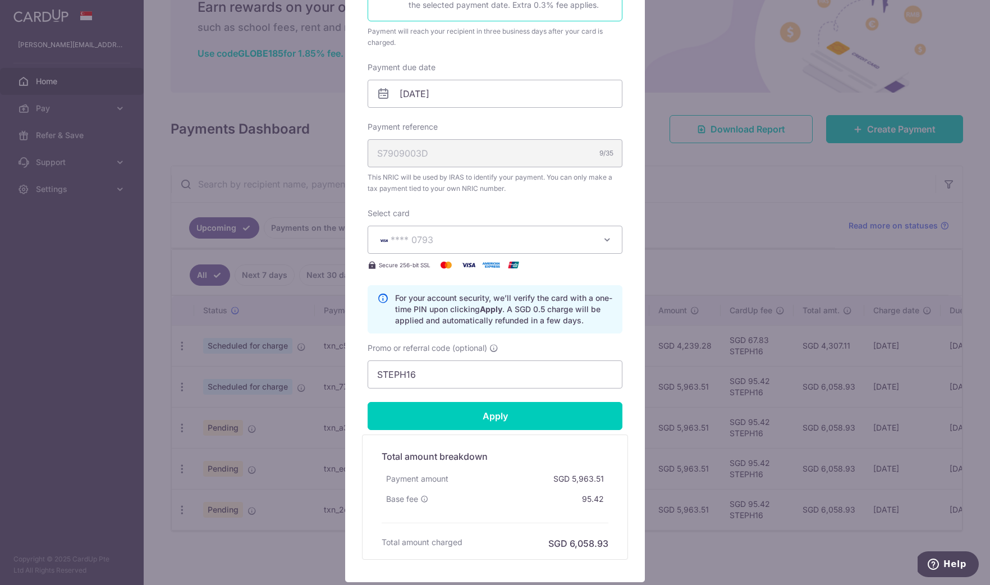
type input "Successfully Applied"
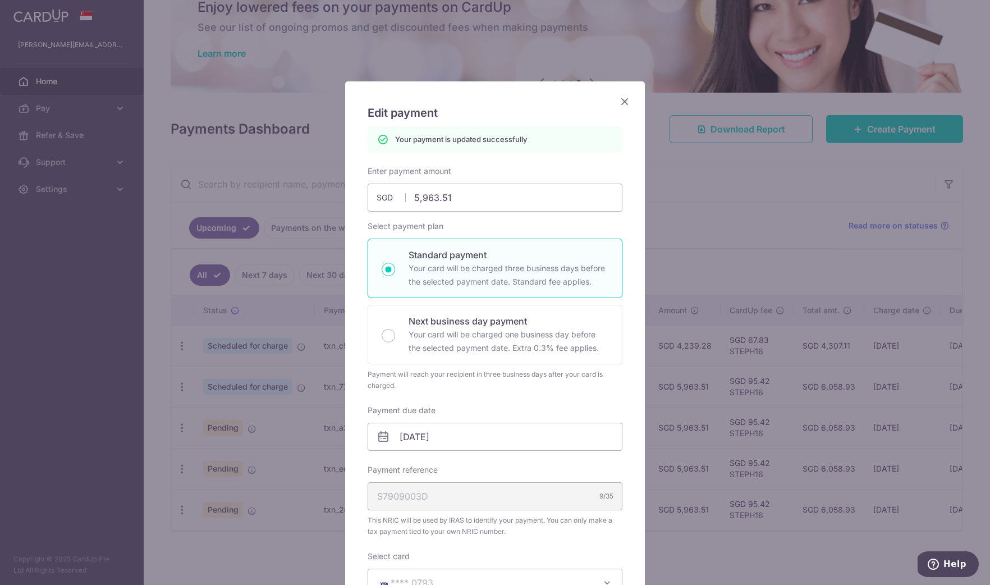
scroll to position [0, 0]
click at [628, 100] on icon "Close" at bounding box center [624, 101] width 13 height 14
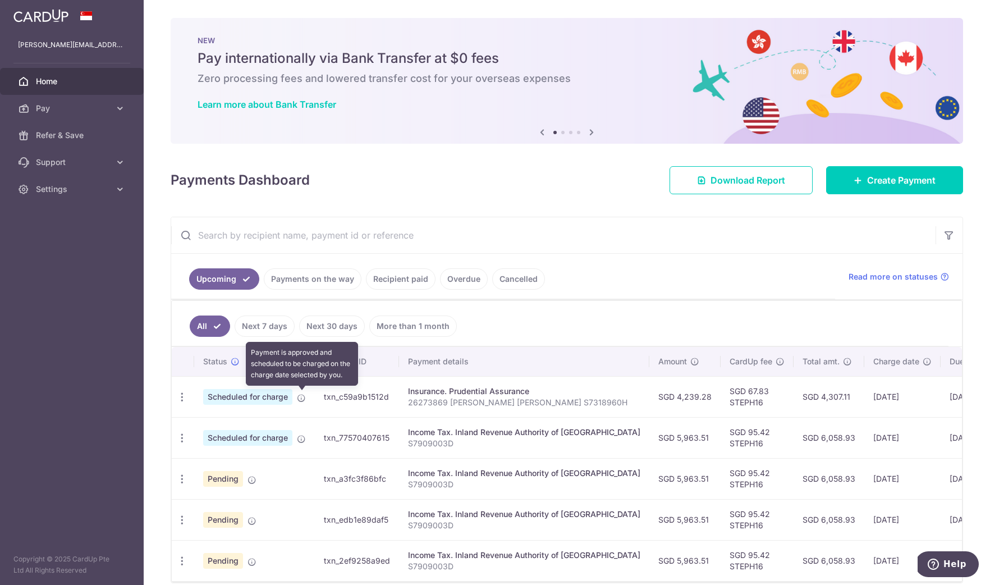
click at [303, 396] on icon at bounding box center [301, 397] width 9 height 9
click at [300, 397] on icon at bounding box center [301, 397] width 9 height 9
click at [177, 394] on icon "button" at bounding box center [182, 397] width 12 height 12
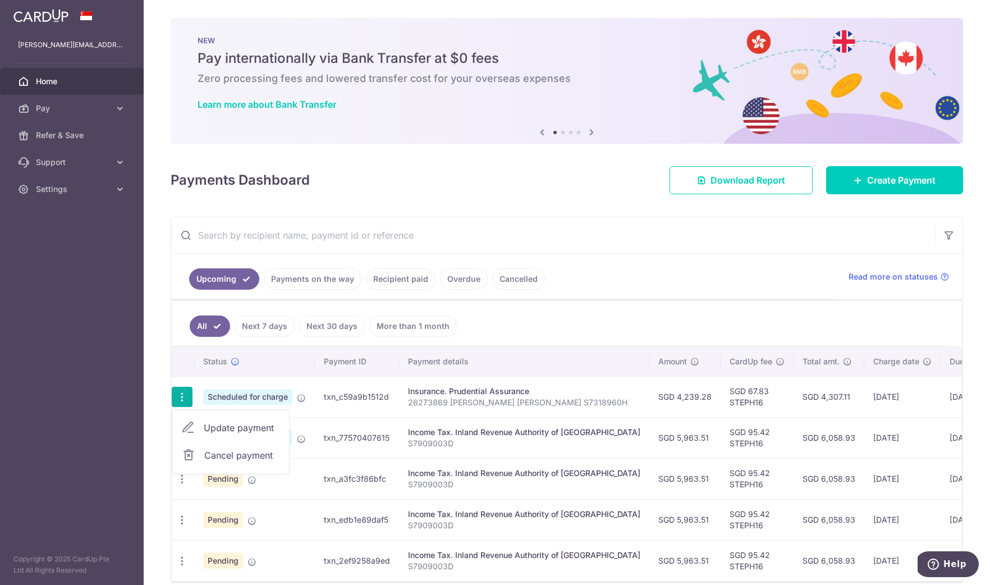
click at [223, 424] on span "Update payment" at bounding box center [242, 427] width 76 height 13
radio input "true"
type input "4,239.28"
type input "[DATE]"
type input "26273869 [PERSON_NAME] [PERSON_NAME] S7318960H"
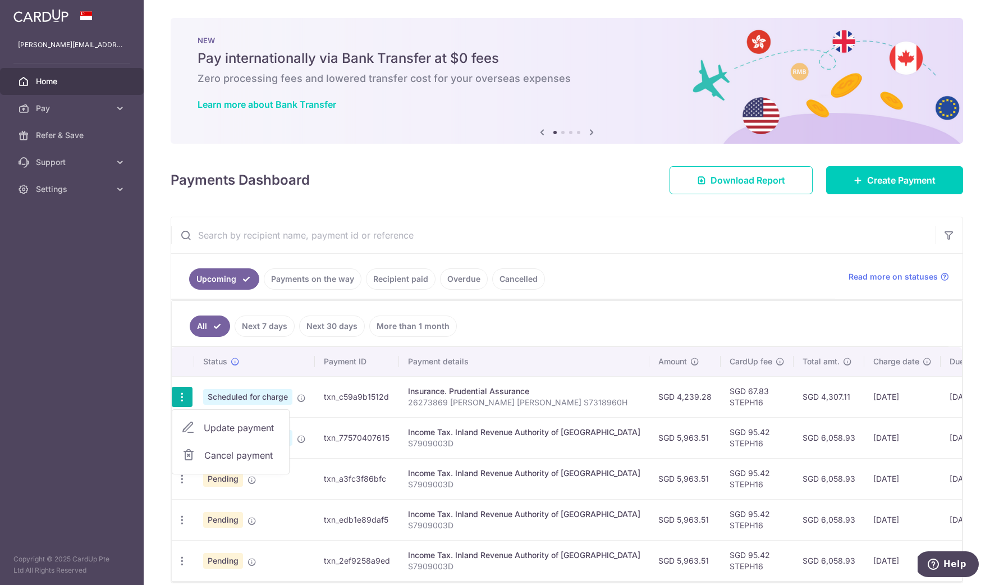
type input "STEPH16"
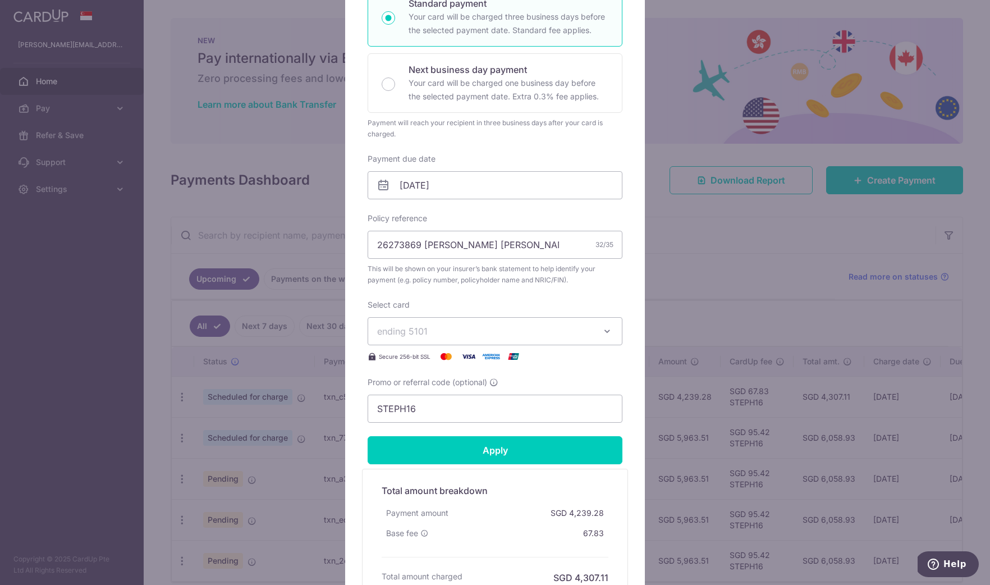
scroll to position [265, 0]
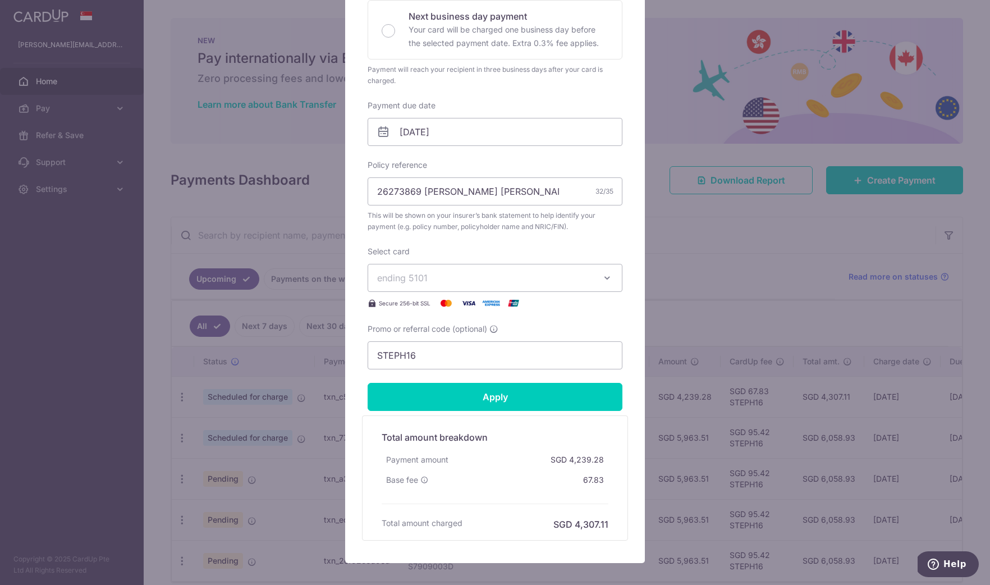
click at [608, 268] on button "ending 5101" at bounding box center [494, 278] width 255 height 28
click at [451, 353] on span "**** 0793" at bounding box center [495, 357] width 236 height 13
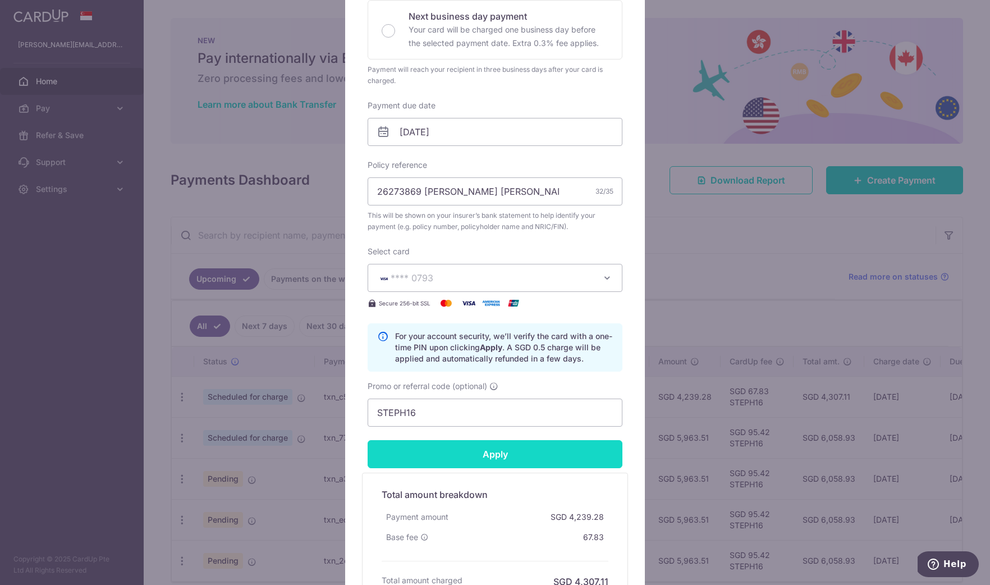
click at [511, 458] on input "Apply" at bounding box center [494, 454] width 255 height 28
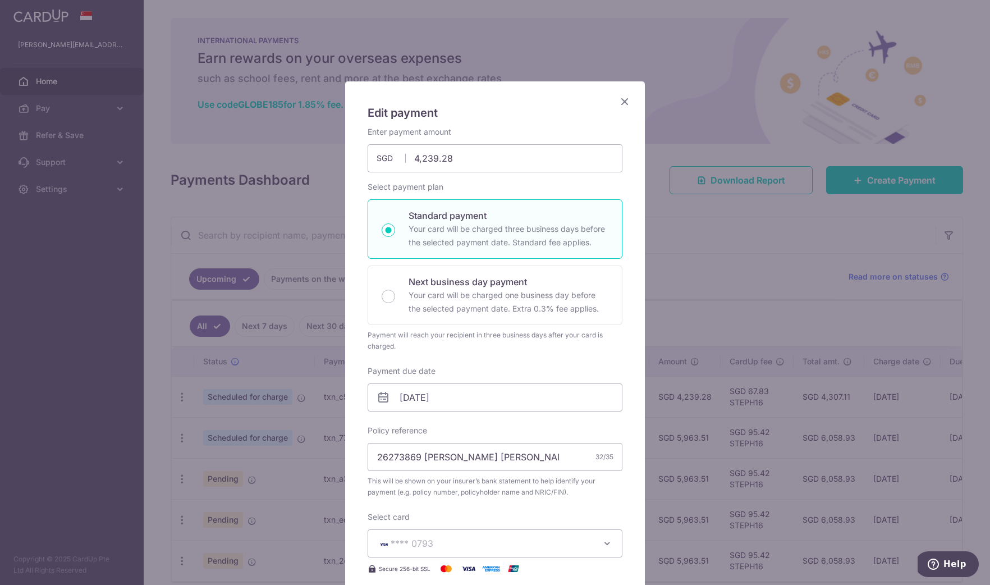
scroll to position [0, 0]
type input "Successfully Applied"
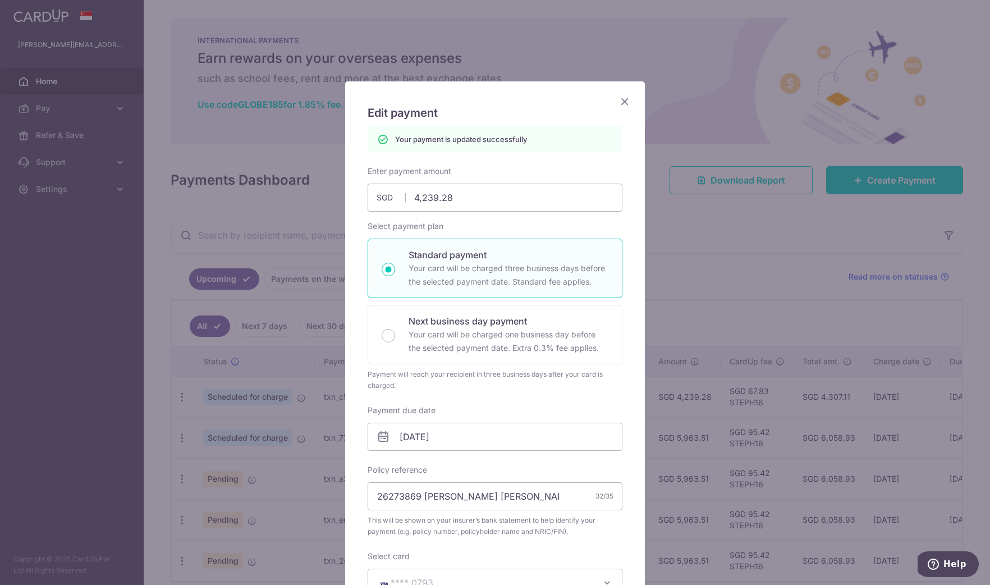
click at [625, 98] on icon "Close" at bounding box center [624, 101] width 13 height 14
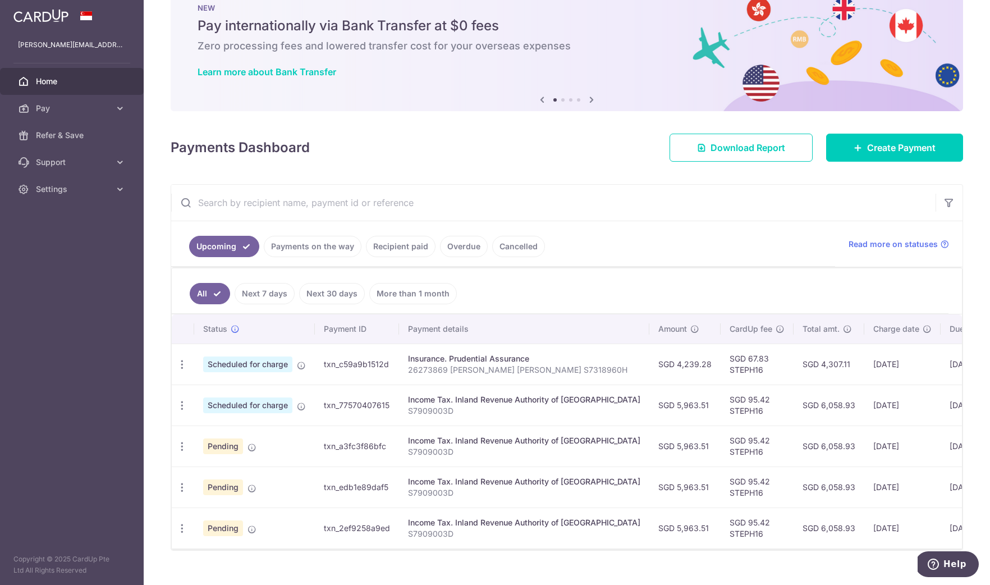
scroll to position [39, 0]
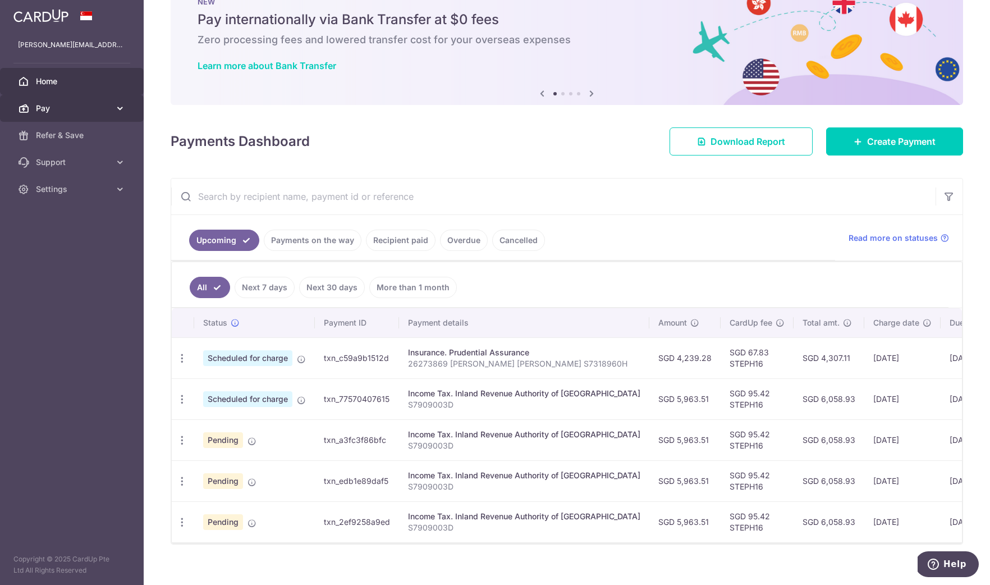
click at [48, 109] on span "Pay" at bounding box center [73, 108] width 74 height 11
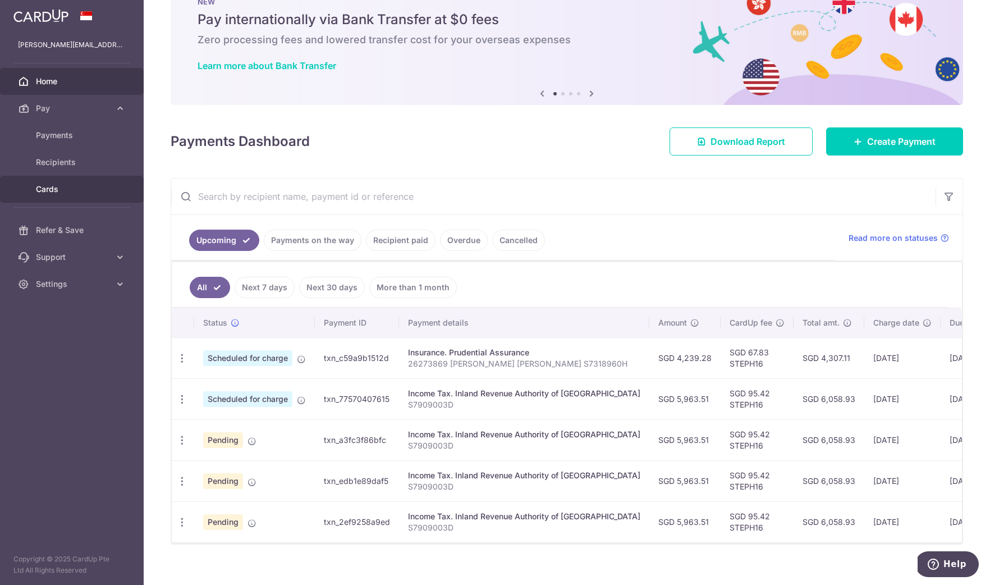
click at [59, 189] on span "Cards" at bounding box center [73, 188] width 74 height 11
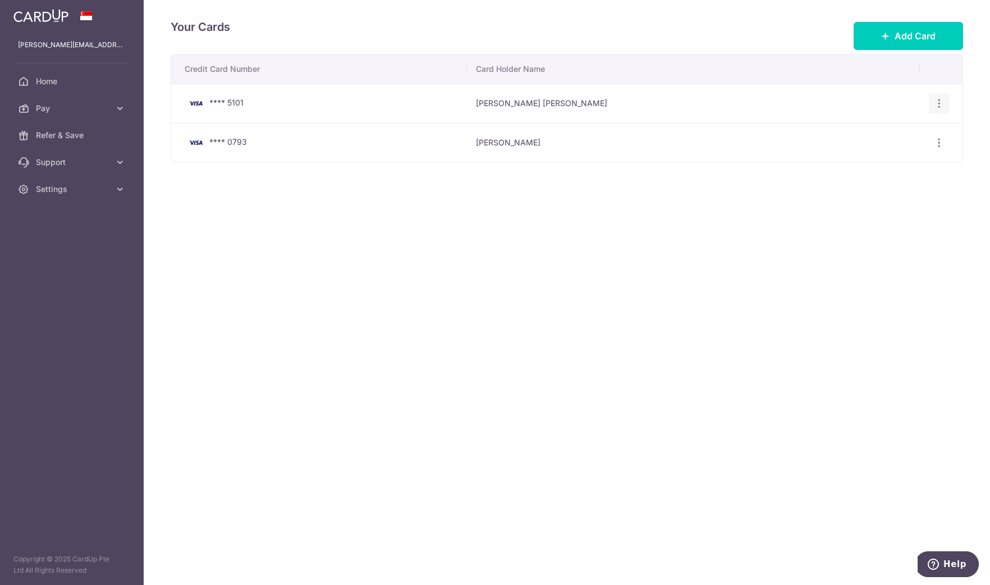
click at [941, 106] on icon "button" at bounding box center [939, 104] width 12 height 12
click at [865, 165] on span "Delete" at bounding box center [901, 161] width 76 height 13
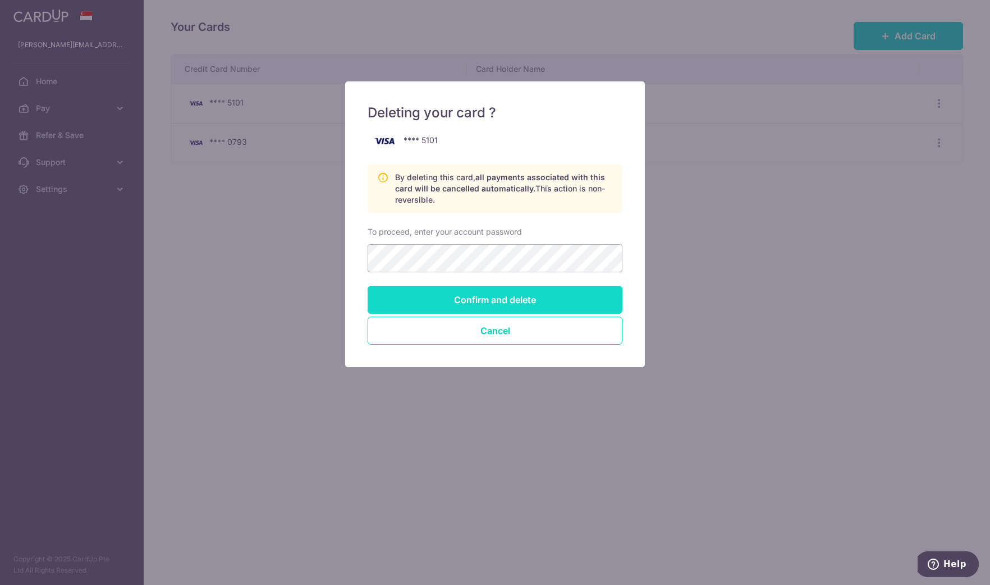
click at [567, 297] on input "Confirm and delete" at bounding box center [494, 300] width 255 height 28
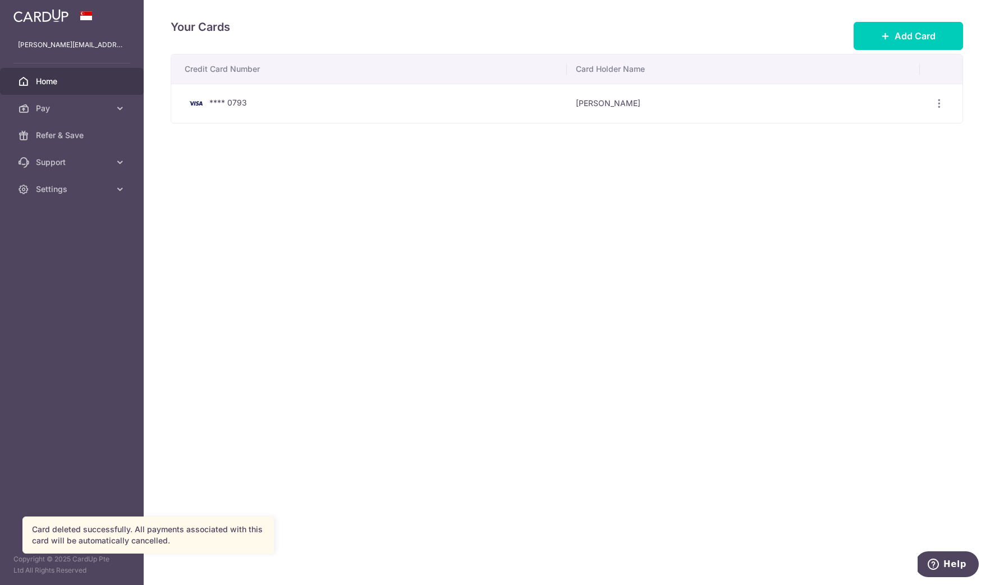
click at [50, 77] on span "Home" at bounding box center [73, 81] width 74 height 11
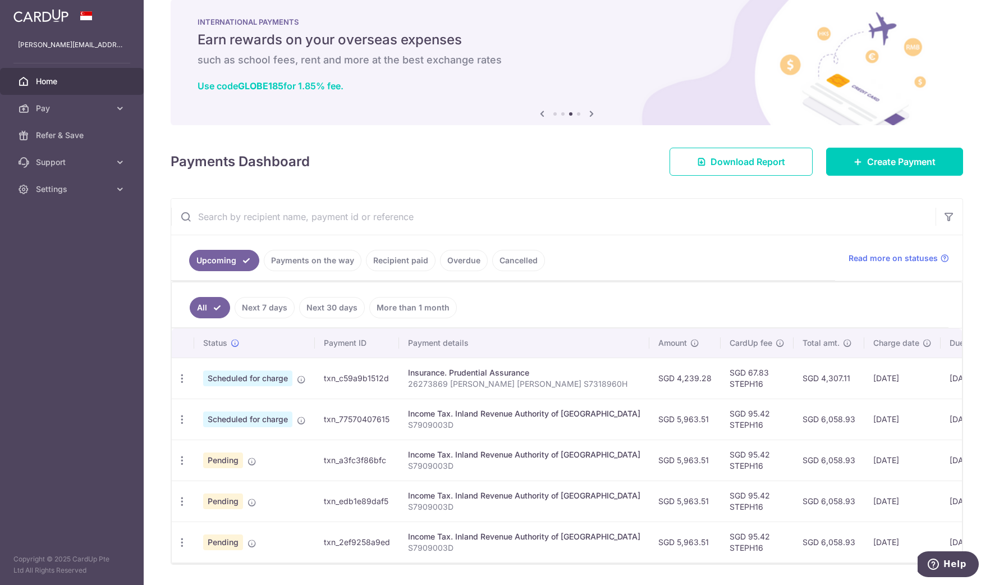
scroll to position [23, 0]
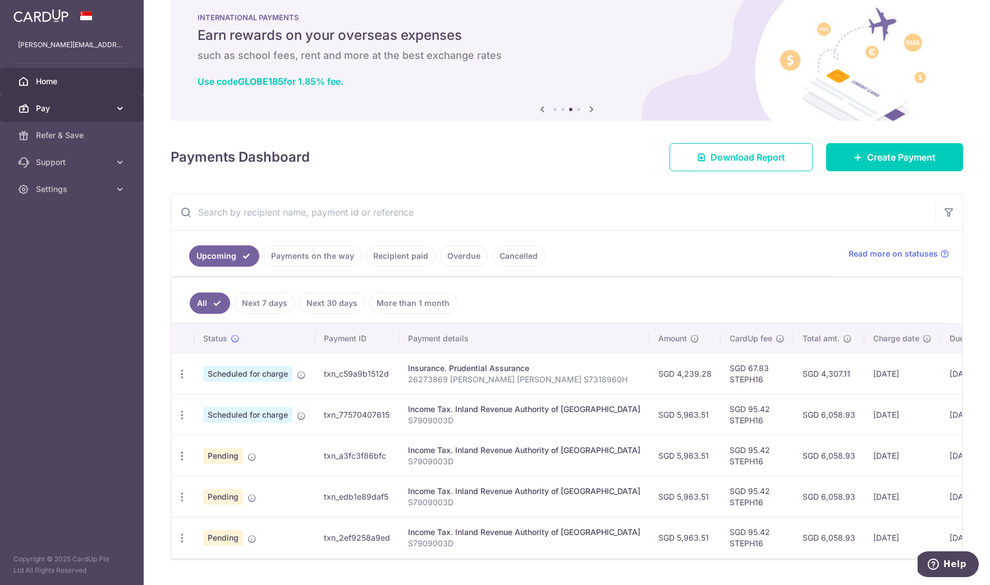
click at [63, 110] on span "Pay" at bounding box center [73, 108] width 74 height 11
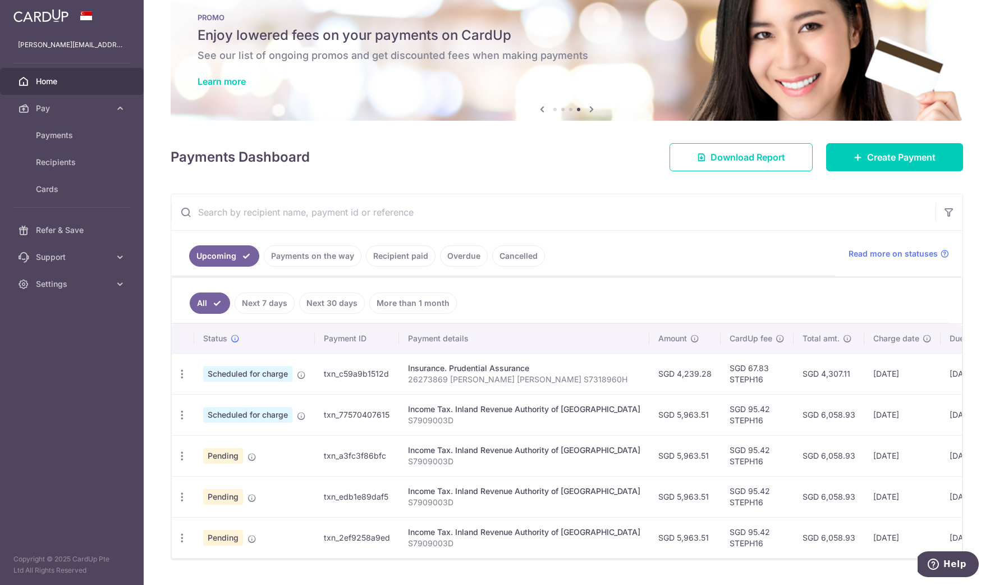
click at [414, 181] on div "× Pause Schedule Pause all future payments in this series Pause just this one p…" at bounding box center [567, 292] width 846 height 585
click at [54, 136] on span "Payments" at bounding box center [73, 135] width 74 height 11
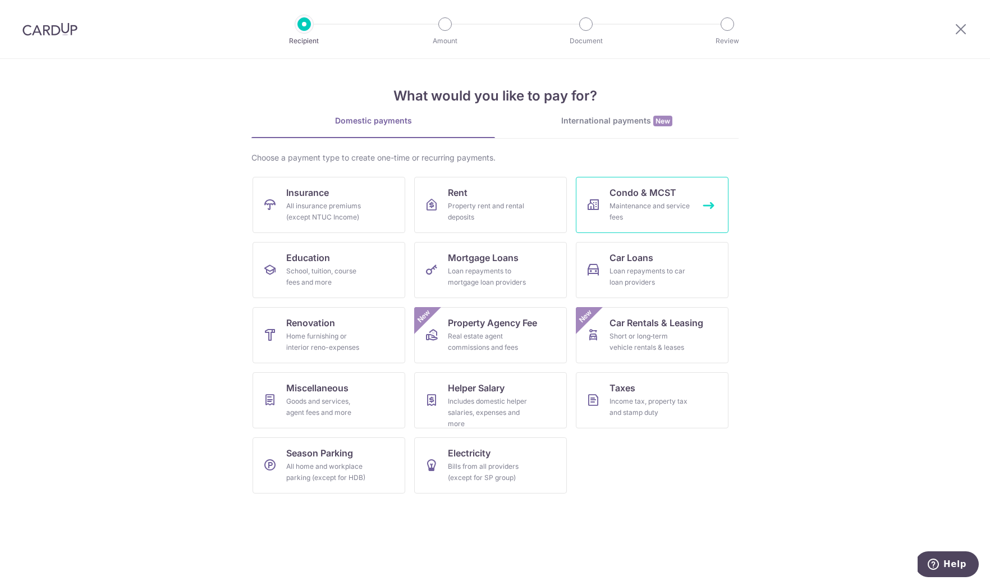
click at [663, 204] on div "Maintenance and service fees" at bounding box center [649, 211] width 81 height 22
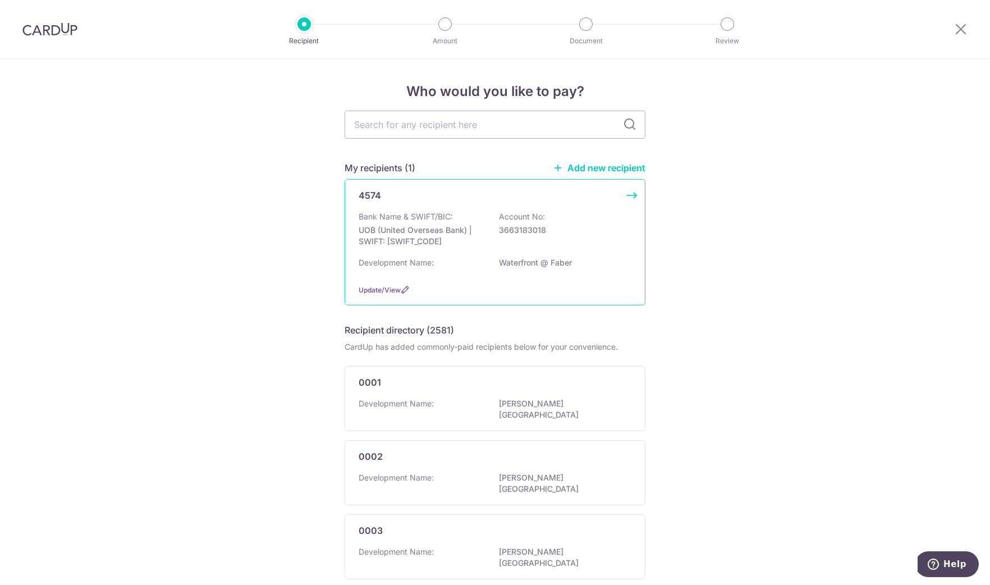
drag, startPoint x: 374, startPoint y: 191, endPoint x: 385, endPoint y: 198, distance: 13.1
click at [374, 191] on p "4574" at bounding box center [369, 195] width 22 height 13
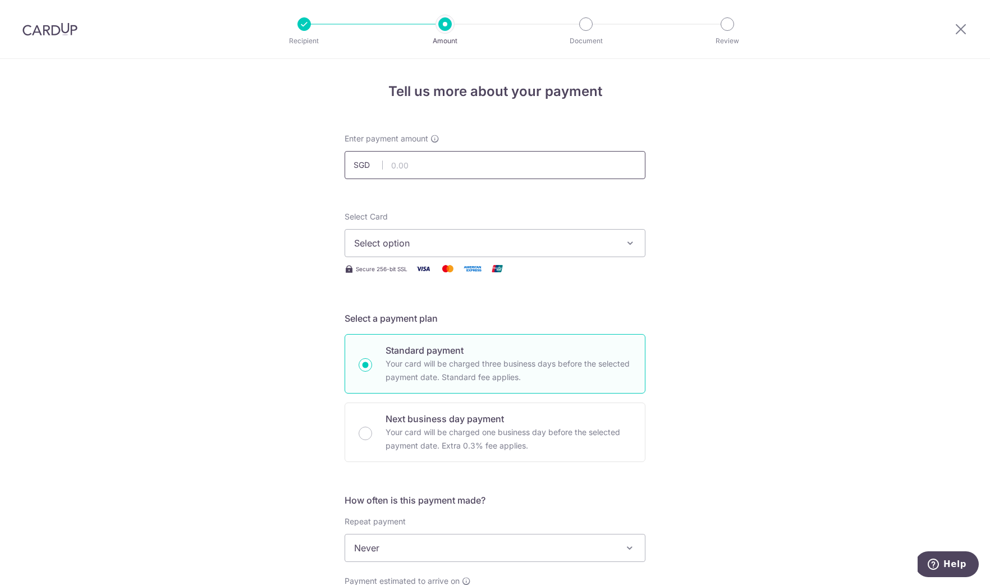
click at [421, 166] on input "text" at bounding box center [494, 165] width 301 height 28
paste input "1,739.64"
type input "1,739.64"
click at [465, 243] on span "Select option" at bounding box center [484, 242] width 261 height 13
click at [414, 319] on span "**** 0793" at bounding box center [402, 322] width 43 height 13
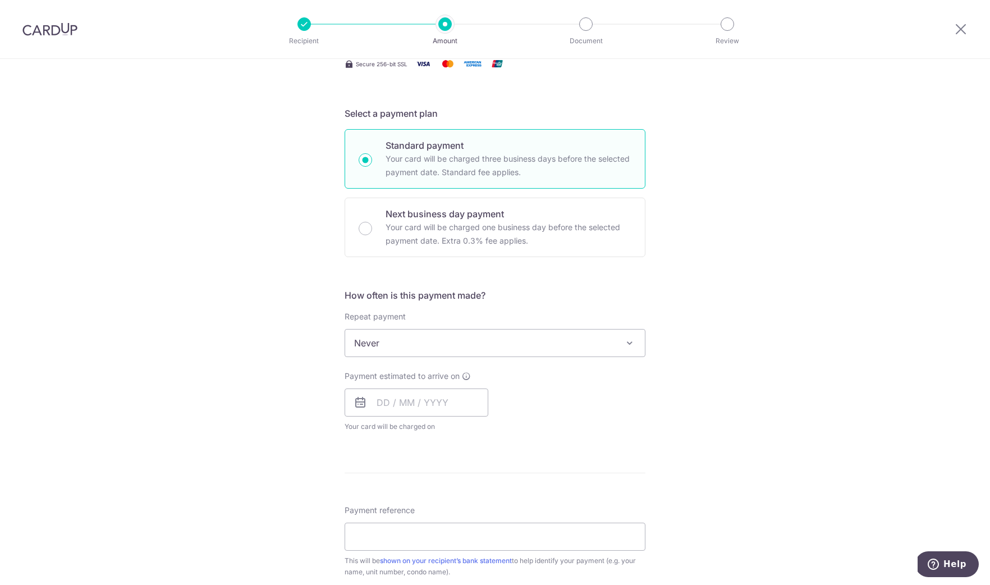
scroll to position [233, 0]
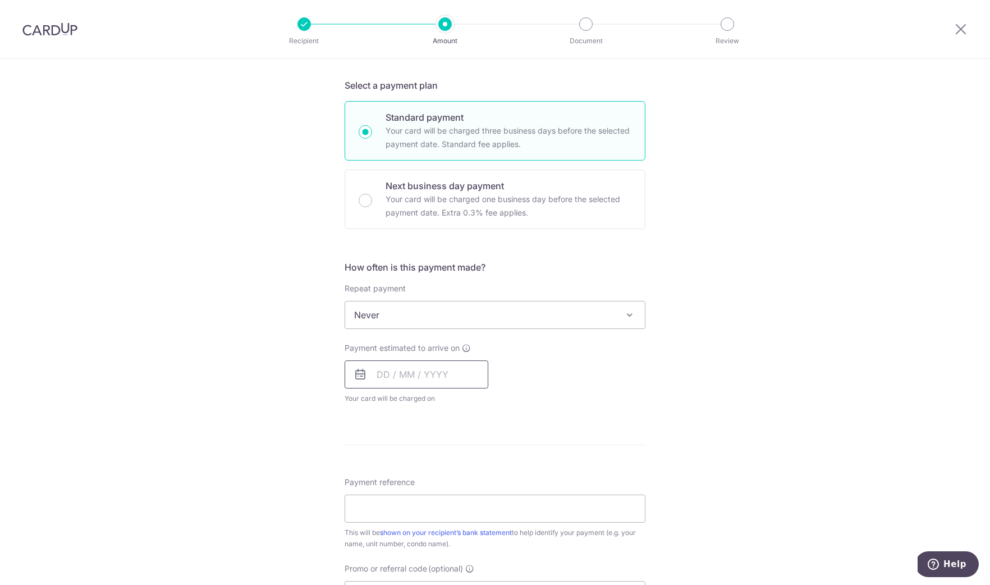
click at [380, 367] on input "text" at bounding box center [416, 374] width 144 height 28
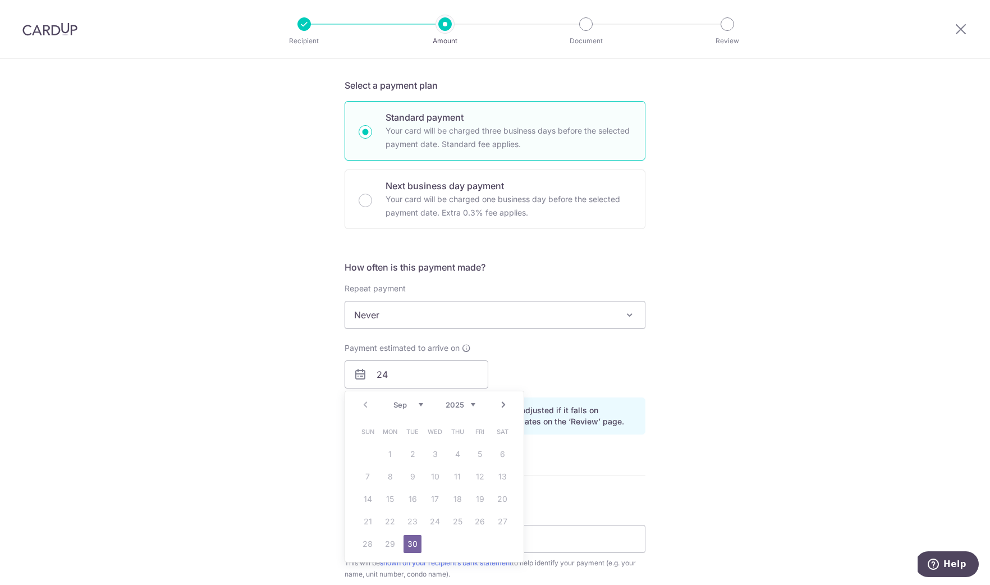
click at [505, 403] on link "Next" at bounding box center [503, 404] width 13 height 13
drag, startPoint x: 486, startPoint y: 521, endPoint x: 458, endPoint y: 502, distance: 33.9
click at [486, 521] on link "24" at bounding box center [480, 521] width 18 height 18
click at [405, 380] on input "24" at bounding box center [416, 374] width 144 height 28
click at [504, 404] on link "Next" at bounding box center [503, 404] width 13 height 13
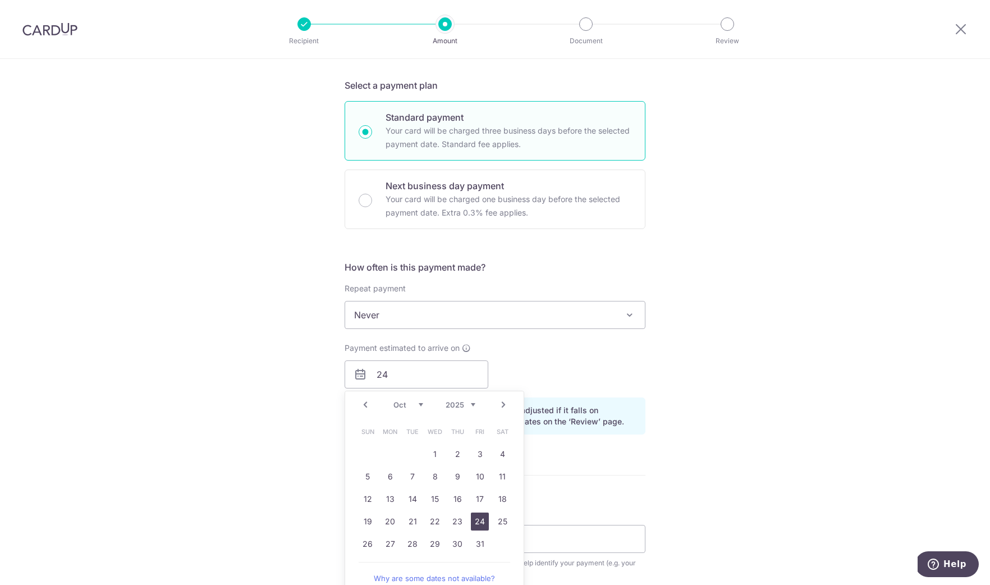
click at [480, 520] on link "24" at bounding box center [480, 521] width 18 height 18
type input "24/10/2025"
click at [480, 520] on link "24" at bounding box center [480, 521] width 18 height 18
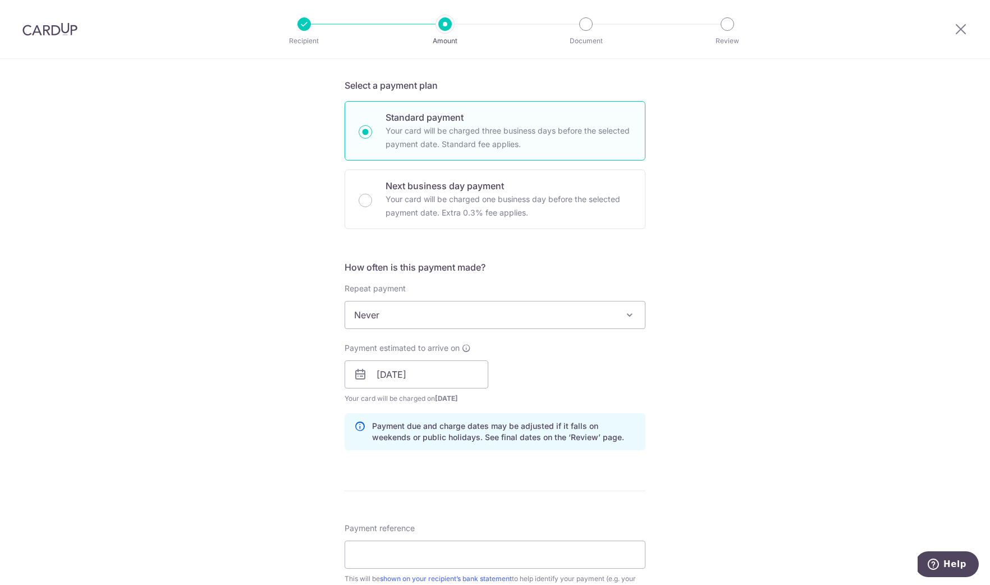
click at [605, 381] on div "Payment estimated to arrive on 24/10/2025 Prev Next Oct Nov Dec 2025 2026 2027 …" at bounding box center [495, 373] width 314 height 62
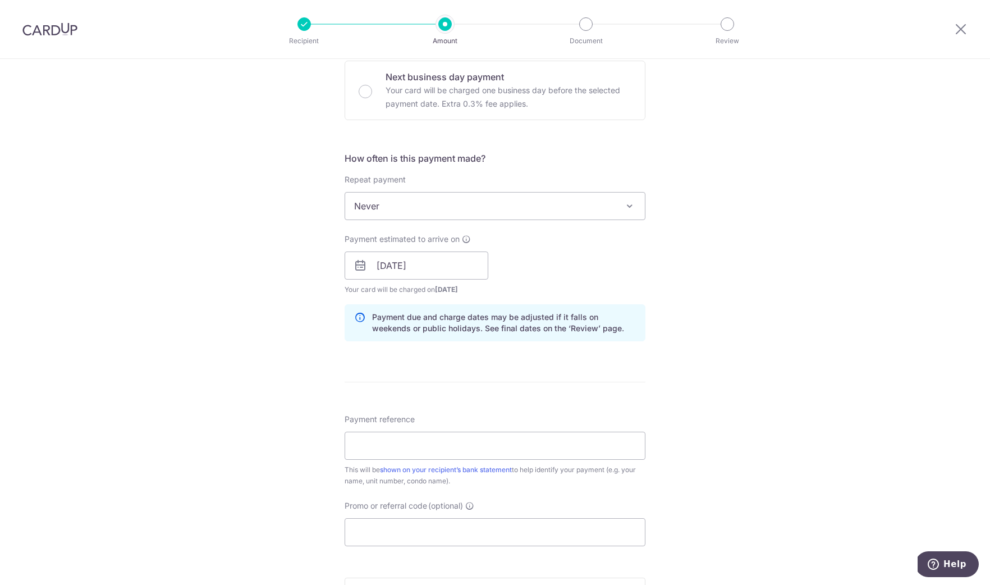
scroll to position [348, 0]
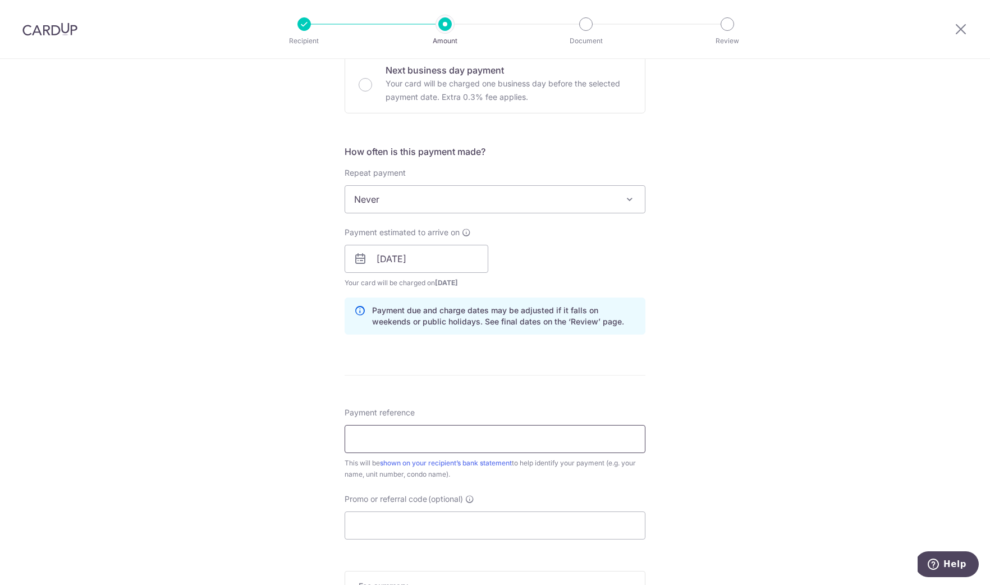
click at [459, 439] on input "Payment reference" at bounding box center [494, 439] width 301 height 28
paste input "52 05-40"
type input "52 05-40"
click at [439, 523] on input "Promo or referral code (optional)" at bounding box center [494, 525] width 301 height 28
click at [440, 525] on input "Promo or referral code (optional)" at bounding box center [494, 525] width 301 height 28
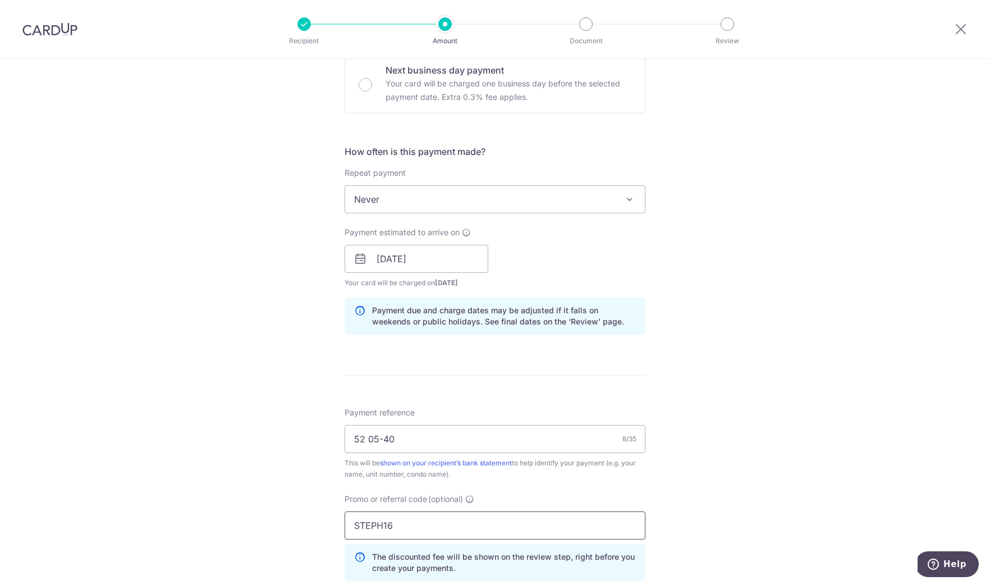
type input "STEPH16"
click at [802, 364] on div "Tell us more about your payment Enter payment amount SGD 1,739.64 1739.64 Selec…" at bounding box center [495, 266] width 990 height 1111
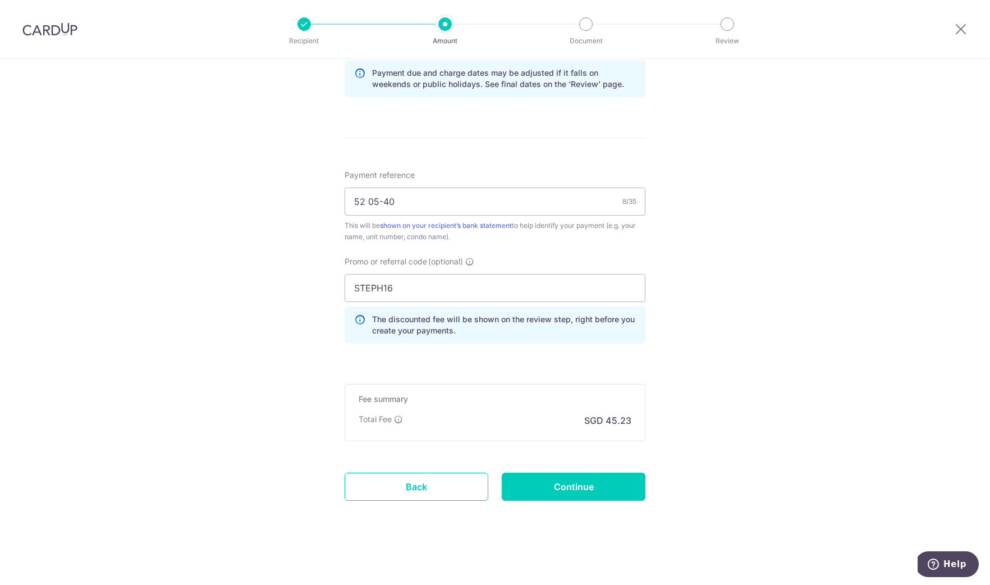
scroll to position [586, 0]
drag, startPoint x: 627, startPoint y: 484, endPoint x: 633, endPoint y: 481, distance: 6.6
click at [627, 484] on input "Continue" at bounding box center [574, 486] width 144 height 28
type input "Create Schedule"
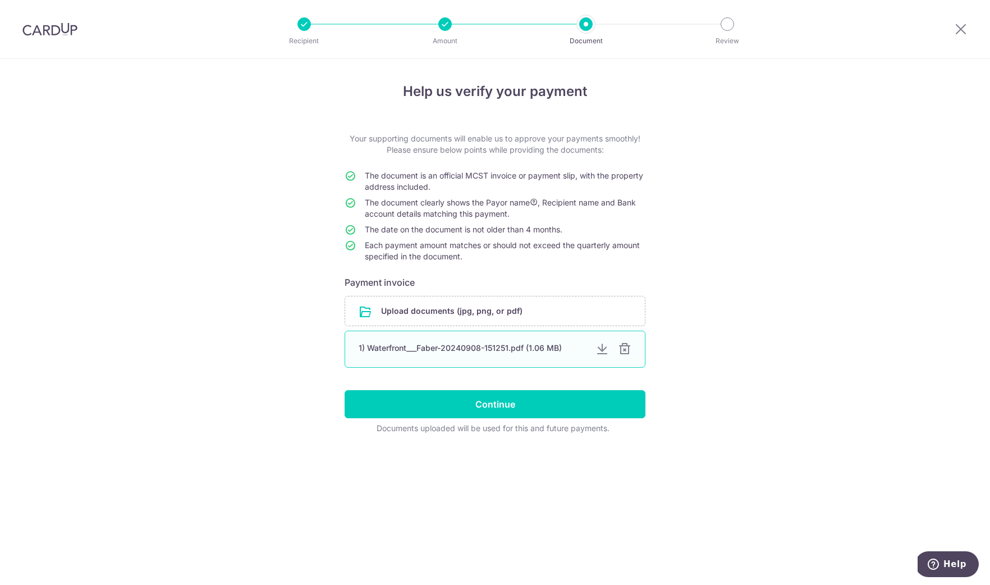
click at [597, 345] on div at bounding box center [601, 348] width 13 height 13
drag, startPoint x: 624, startPoint y: 349, endPoint x: 628, endPoint y: 342, distance: 8.3
click at [624, 349] on div at bounding box center [624, 348] width 13 height 13
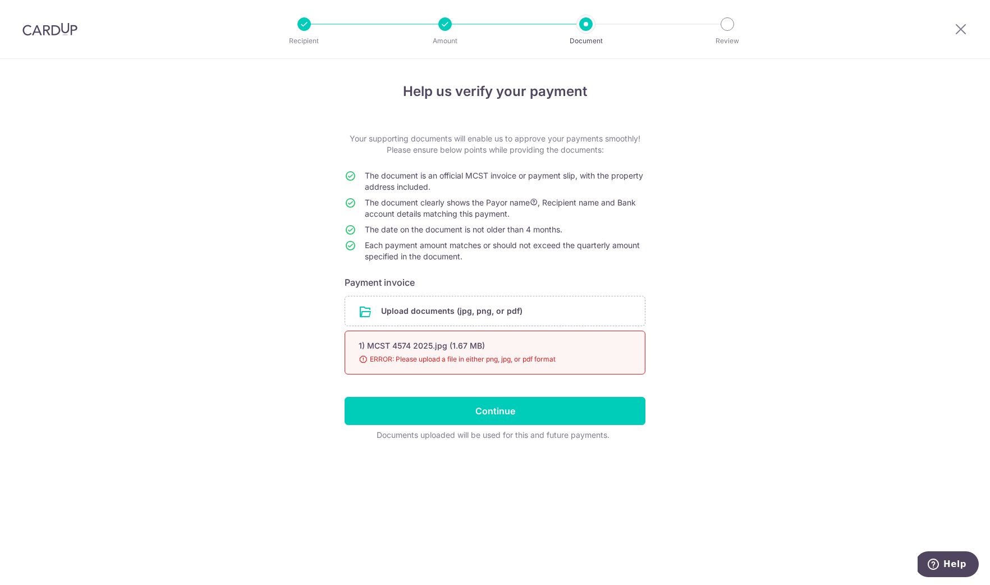
drag, startPoint x: 574, startPoint y: 343, endPoint x: 757, endPoint y: 330, distance: 183.9
click at [573, 343] on div "1) MCST 4574 2025.jpg (1.67 MB)" at bounding box center [481, 345] width 246 height 11
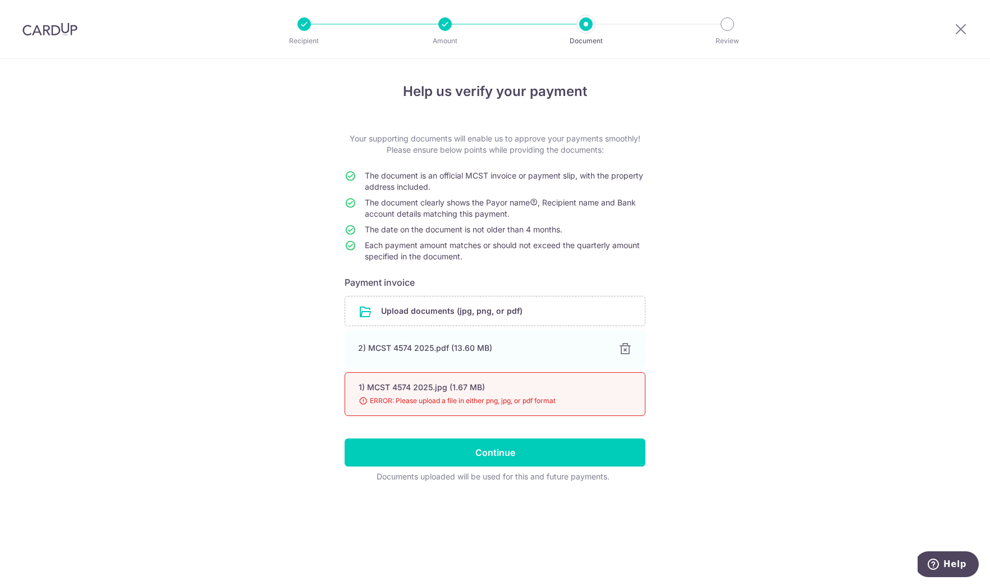
click at [505, 454] on input "Continue" at bounding box center [494, 452] width 301 height 28
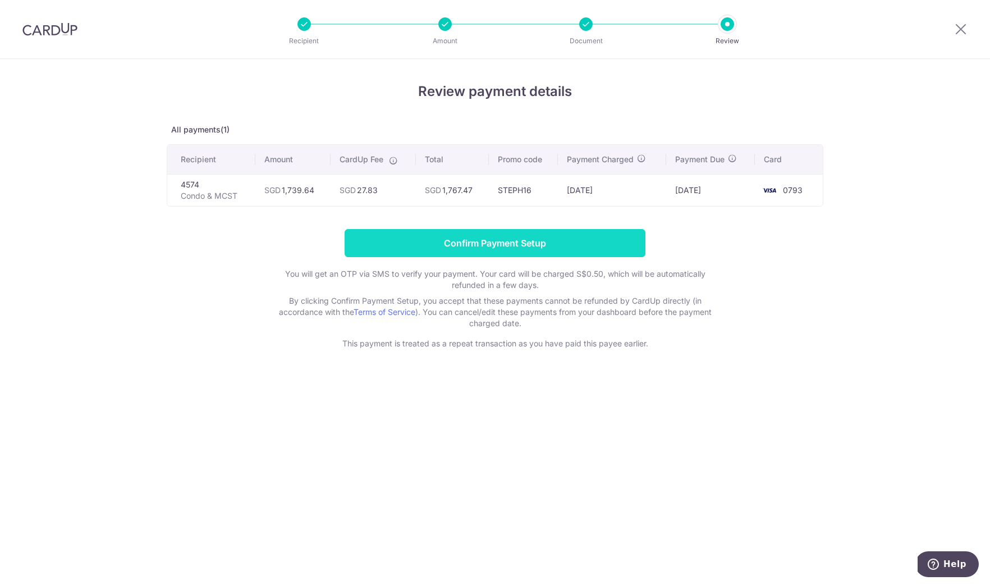
click at [521, 248] on input "Confirm Payment Setup" at bounding box center [494, 243] width 301 height 28
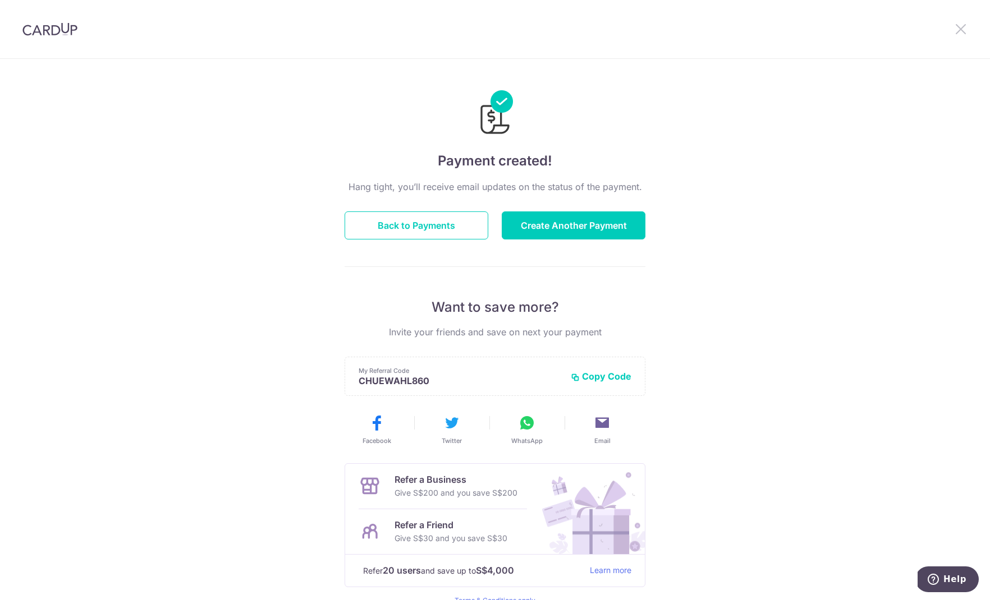
click at [958, 29] on icon at bounding box center [960, 29] width 13 height 14
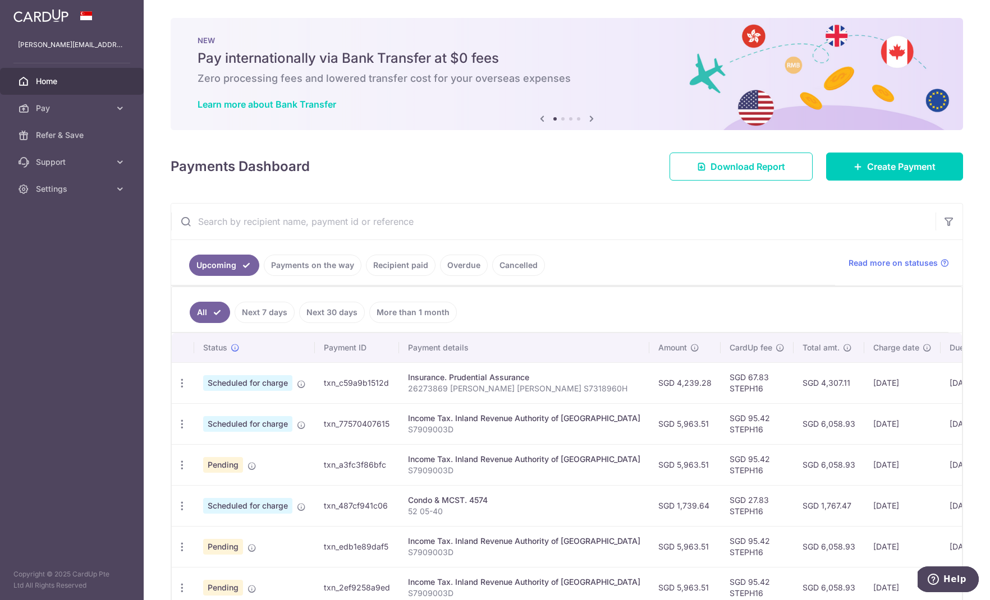
click at [51, 82] on span "Home" at bounding box center [73, 81] width 74 height 11
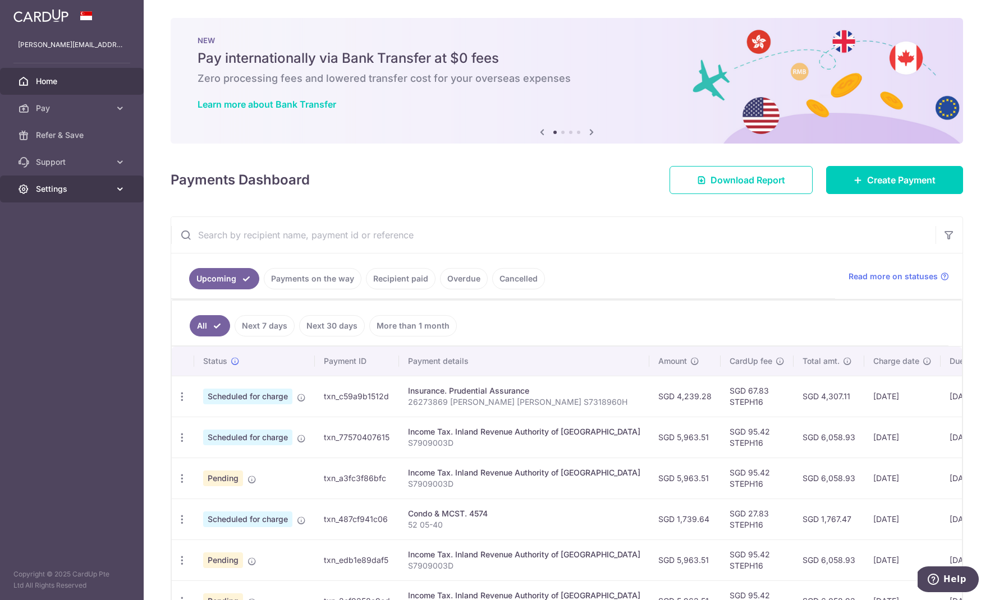
click at [119, 189] on icon at bounding box center [119, 188] width 11 height 11
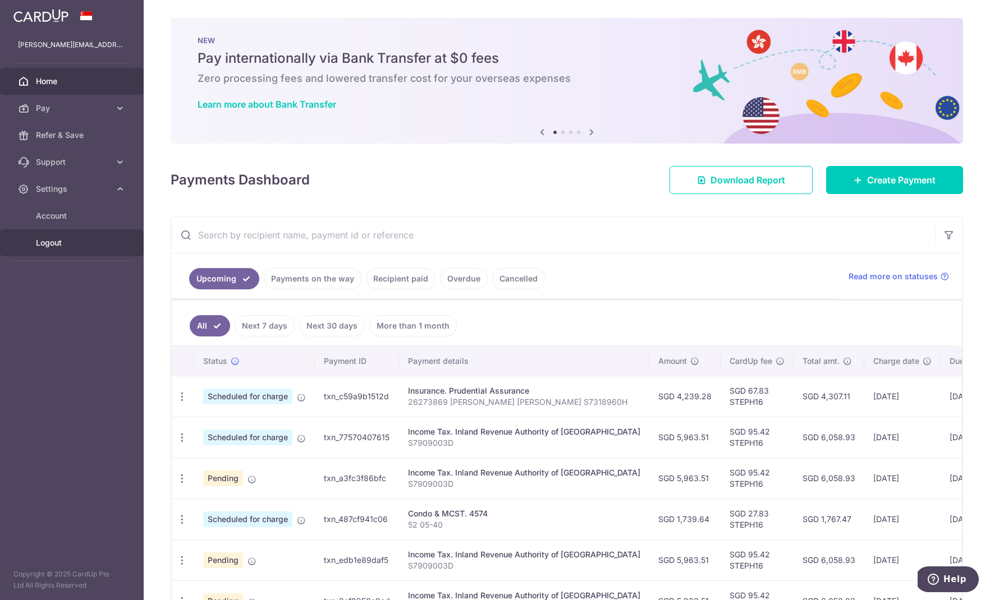
click at [47, 244] on span "Logout" at bounding box center [73, 242] width 74 height 11
